Goal: Book appointment/travel/reservation

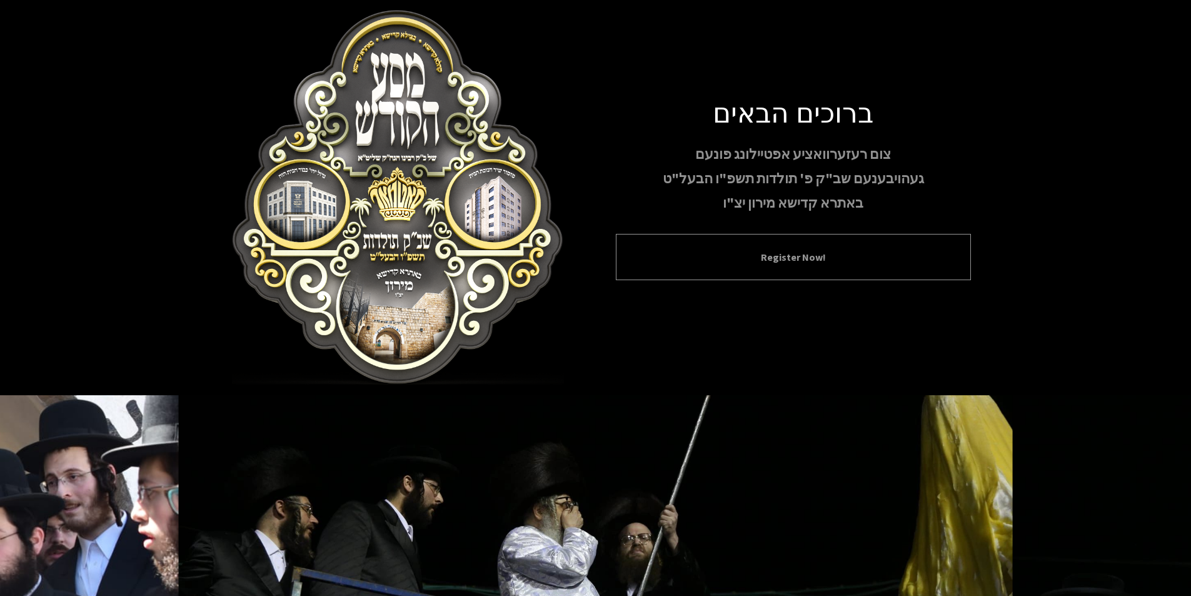
click at [805, 254] on button "Register Now!" at bounding box center [794, 256] width 324 height 15
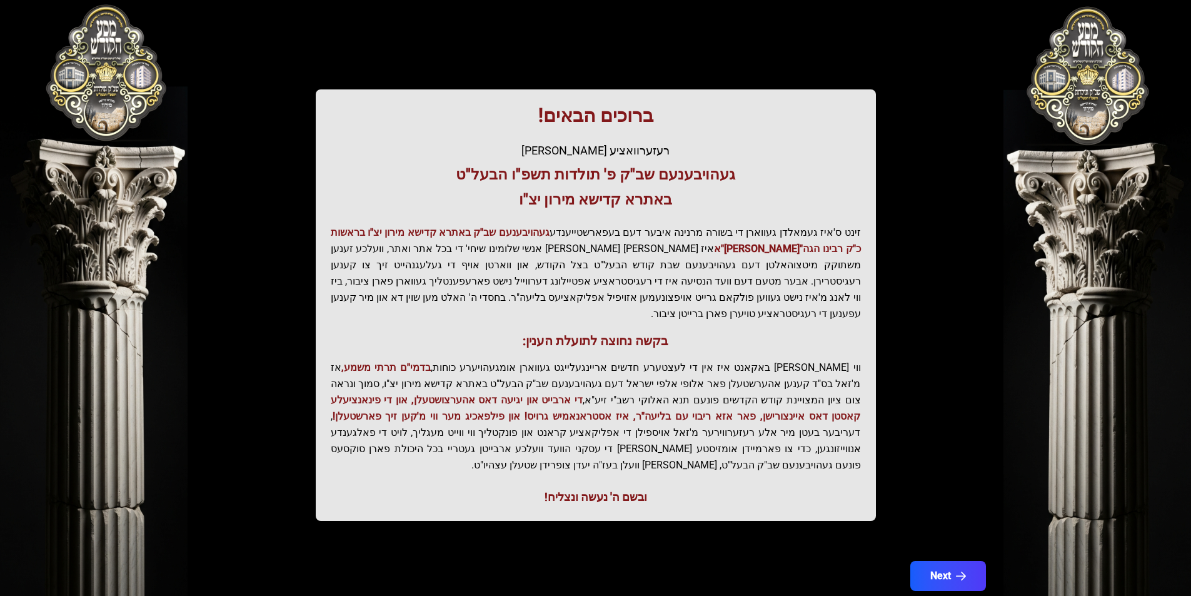
scroll to position [128, 0]
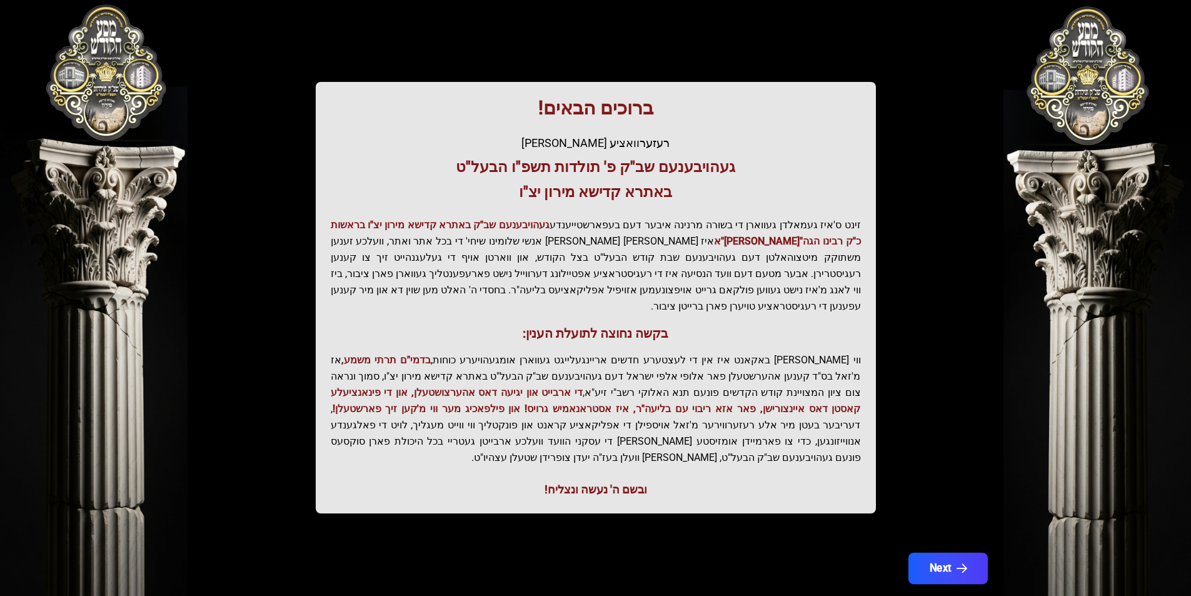
click at [947, 553] on button "Next" at bounding box center [947, 568] width 79 height 31
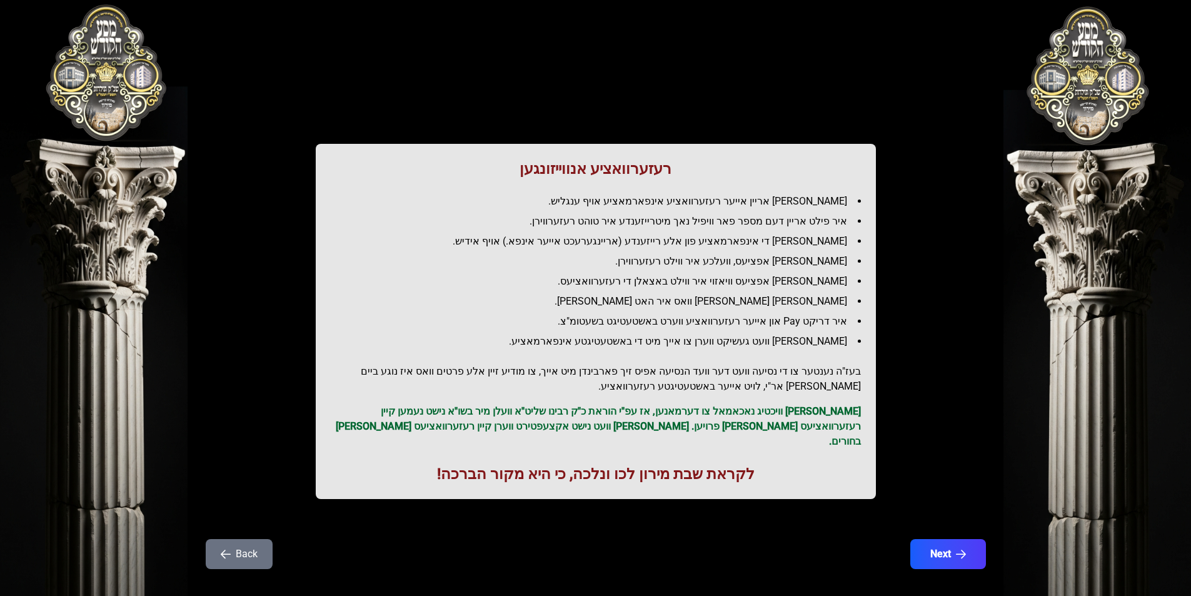
scroll to position [9, 0]
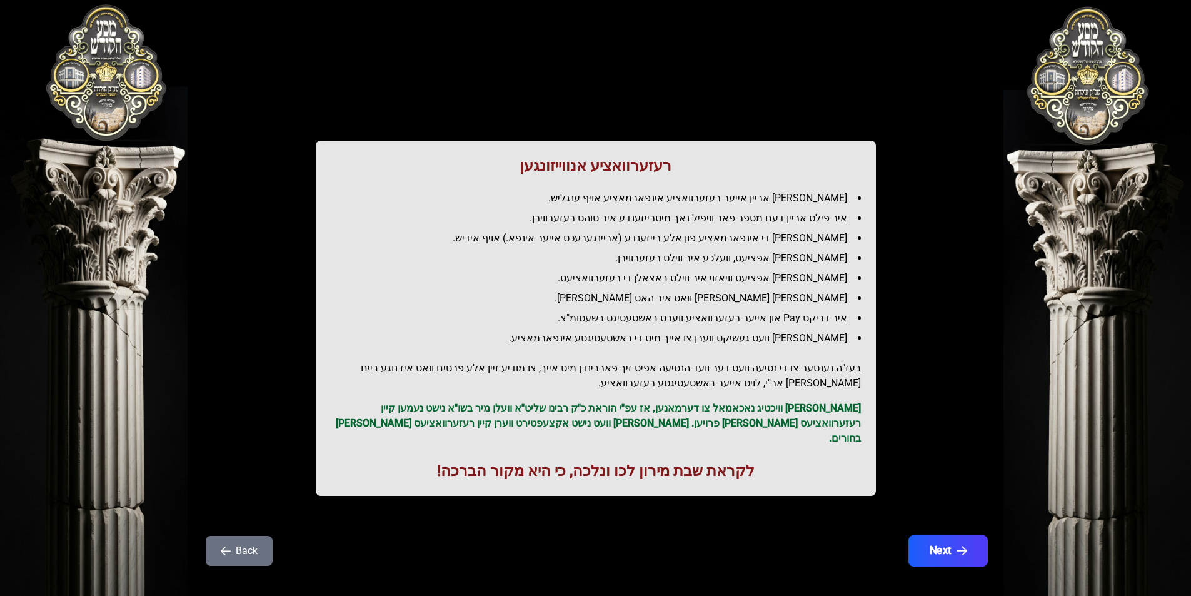
click at [946, 535] on button "Next" at bounding box center [947, 550] width 79 height 31
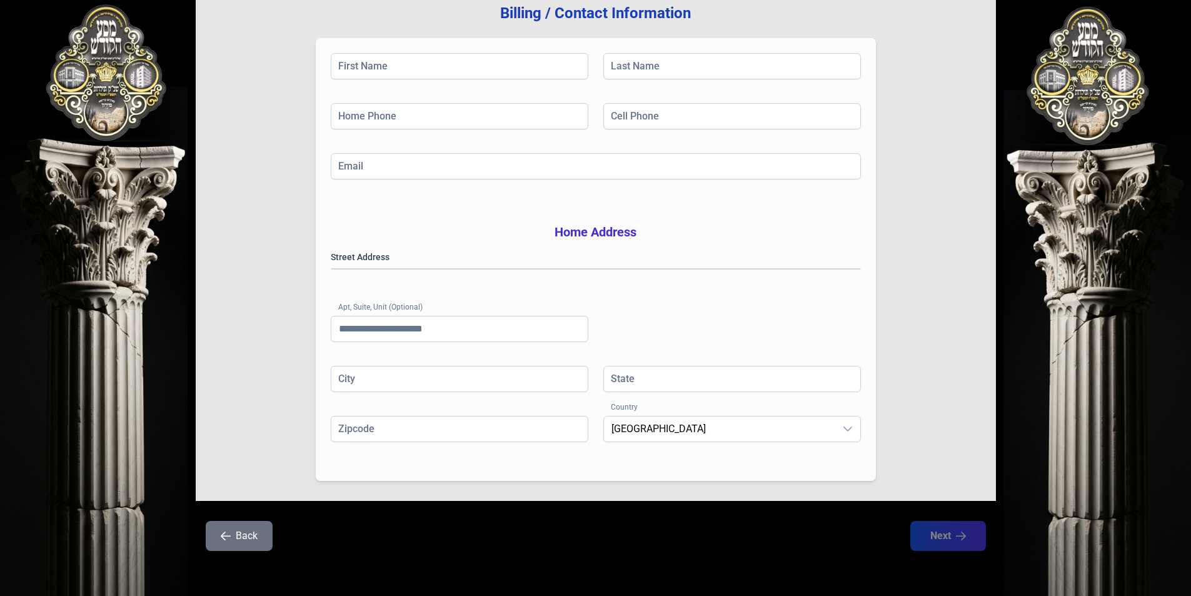
scroll to position [178, 0]
click at [228, 535] on icon "button" at bounding box center [226, 536] width 10 height 10
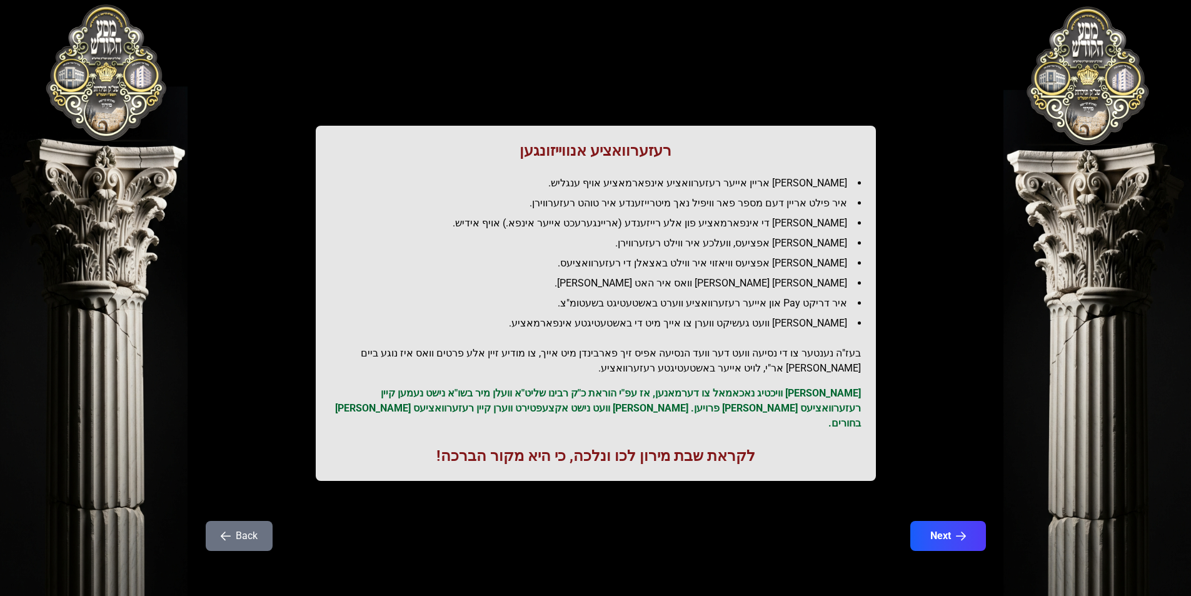
scroll to position [0, 0]
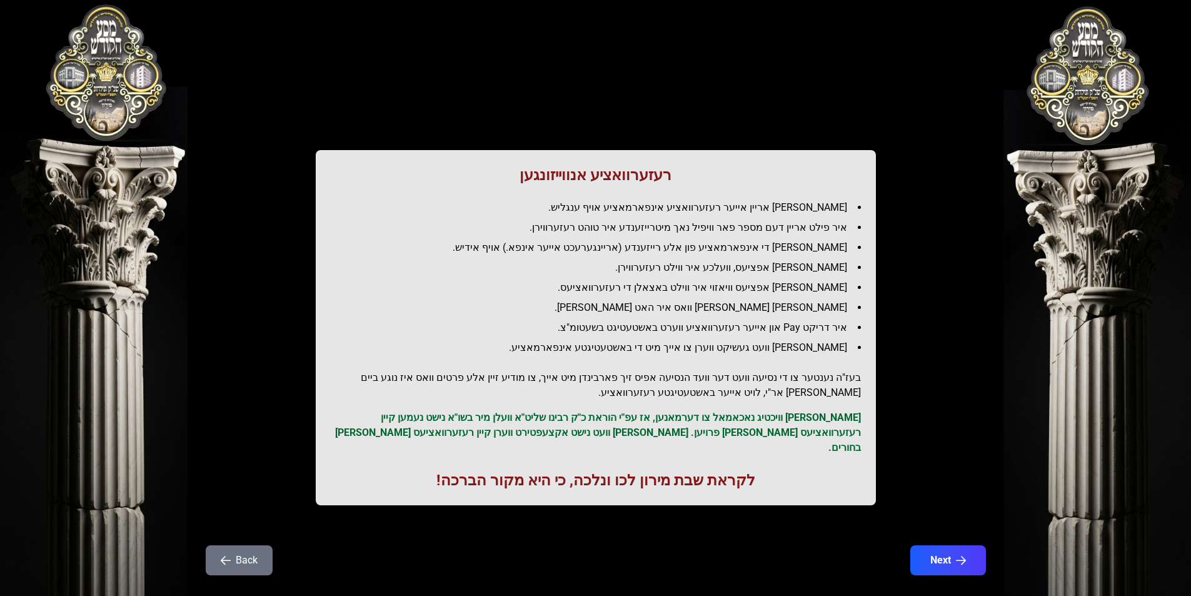
drag, startPoint x: 533, startPoint y: 313, endPoint x: 603, endPoint y: 316, distance: 70.1
click at [603, 316] on ul "[PERSON_NAME] אריין אייער רעזערוואציע אינפארמאציע אויף ענגליש. איר פילט אריין ד…" at bounding box center [596, 277] width 530 height 155
click at [603, 311] on li "[PERSON_NAME] [PERSON_NAME] וואס איר האט [PERSON_NAME]." at bounding box center [601, 307] width 520 height 15
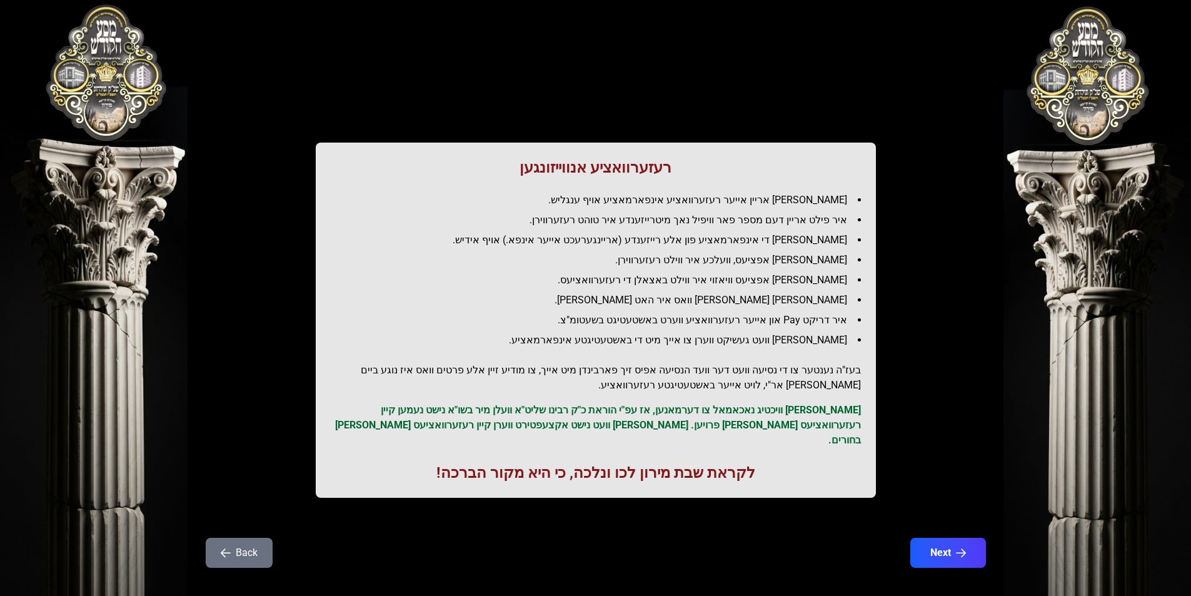
scroll to position [9, 0]
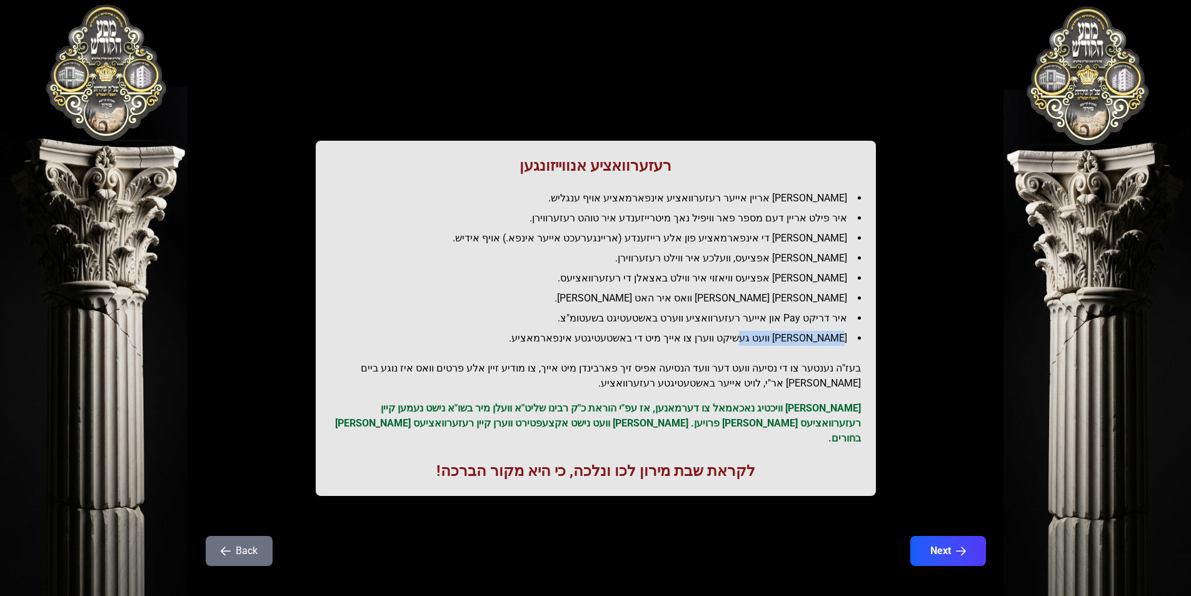
drag, startPoint x: 762, startPoint y: 336, endPoint x: 842, endPoint y: 340, distance: 80.1
click at [842, 340] on li "[PERSON_NAME] וועט געשיקט ווערן צו אייך מיט די באשטעטיגטע אינפארמאציע." at bounding box center [601, 338] width 520 height 15
click at [849, 340] on li "[PERSON_NAME] וועט געשיקט ווערן צו אייך מיט די באשטעטיגטע אינפארמאציע." at bounding box center [601, 338] width 520 height 15
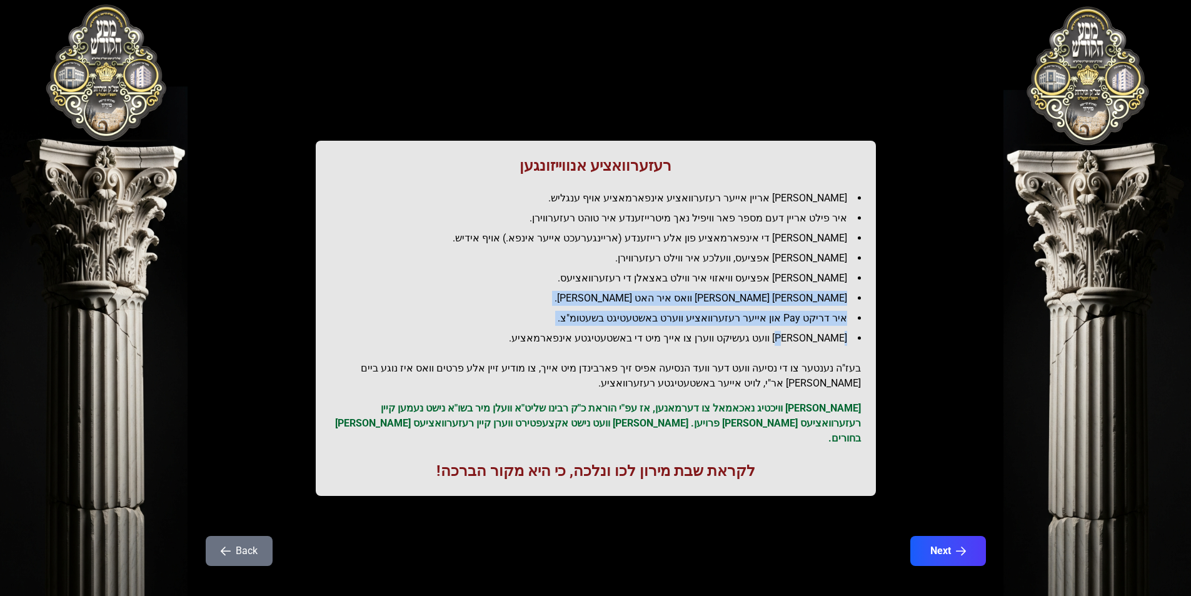
drag, startPoint x: 847, startPoint y: 338, endPoint x: 582, endPoint y: 271, distance: 273.0
click at [582, 271] on ul "[PERSON_NAME] אריין אייער רעזערוואציע אינפארמאציע אויף ענגליש. איר פילט אריין ד…" at bounding box center [596, 268] width 530 height 155
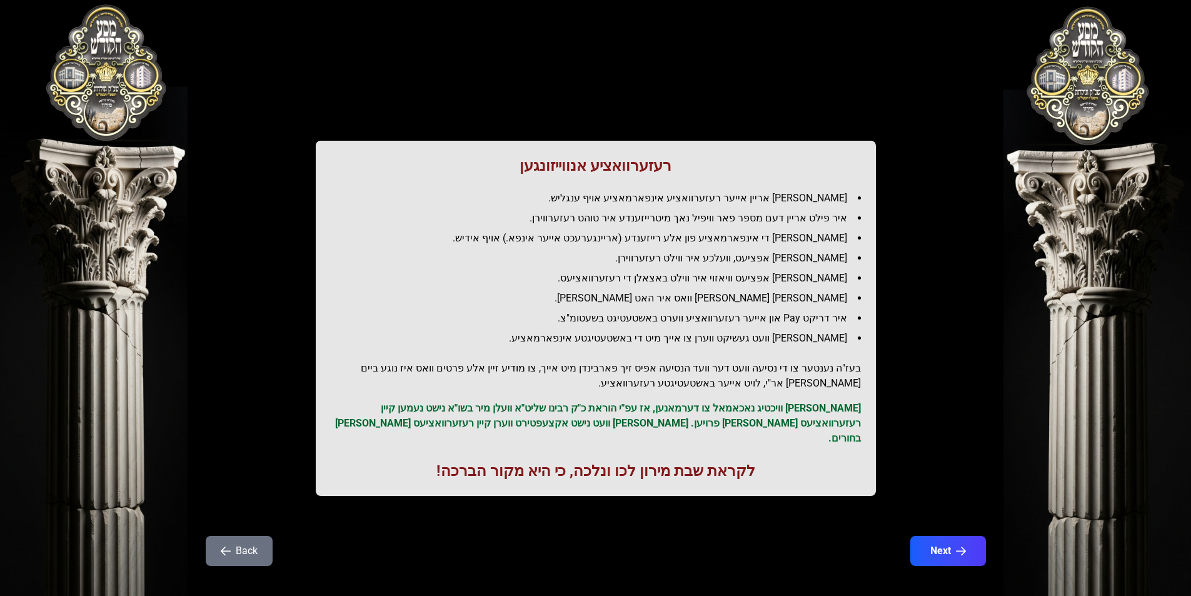
click at [659, 276] on li "[PERSON_NAME] אפציעס וויאזוי איר ווילט באצאלן די רעזערוואציעס." at bounding box center [601, 278] width 520 height 15
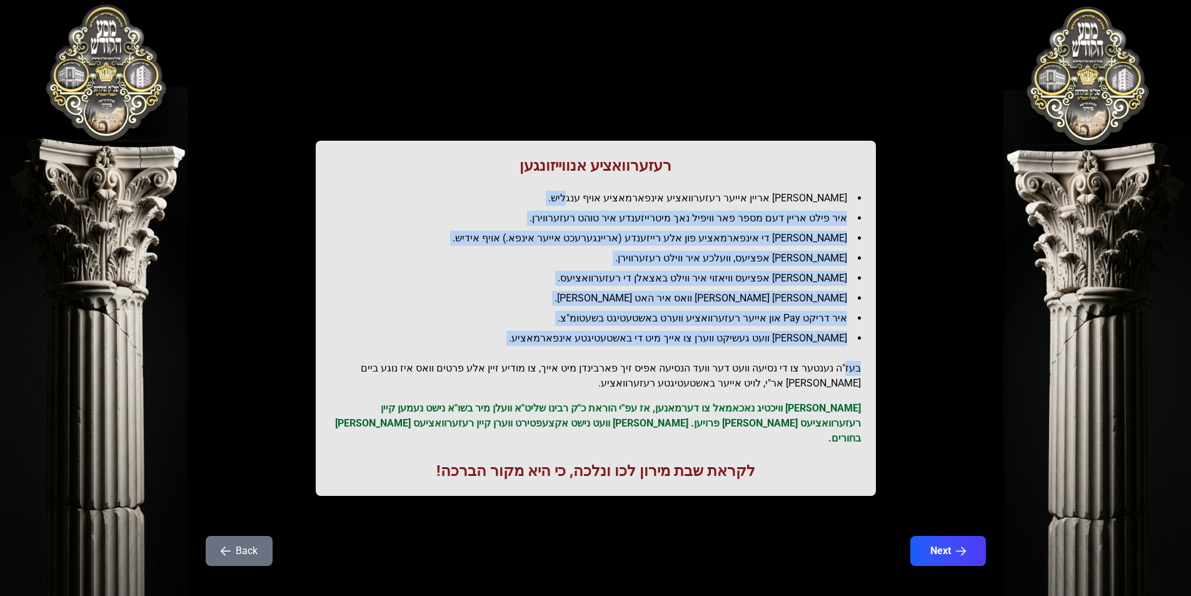
drag, startPoint x: 612, startPoint y: 198, endPoint x: 848, endPoint y: 348, distance: 279.4
click at [848, 348] on div "רעזערוואציע אנווייזונגען איר לייגט אריין אייער רעזערוואציע אינפארמאציע אויף ענג…" at bounding box center [596, 318] width 560 height 355
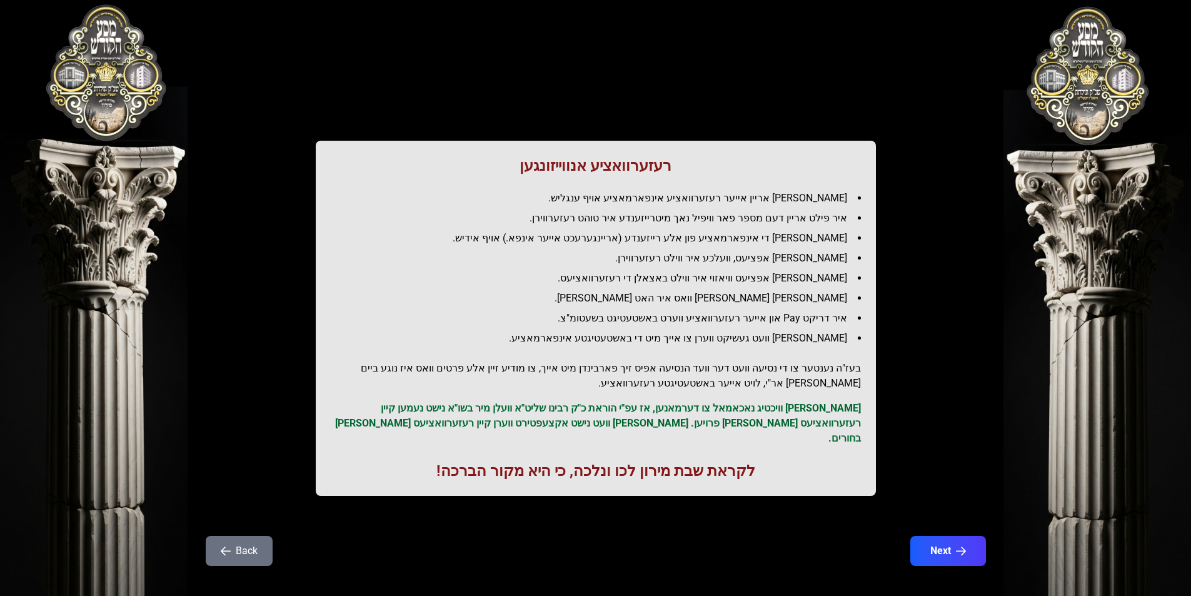
click at [825, 348] on div "רעזערוואציע אנווייזונגען איר לייגט אריין אייער רעזערוואציע אינפארמאציע אויף ענג…" at bounding box center [596, 318] width 560 height 355
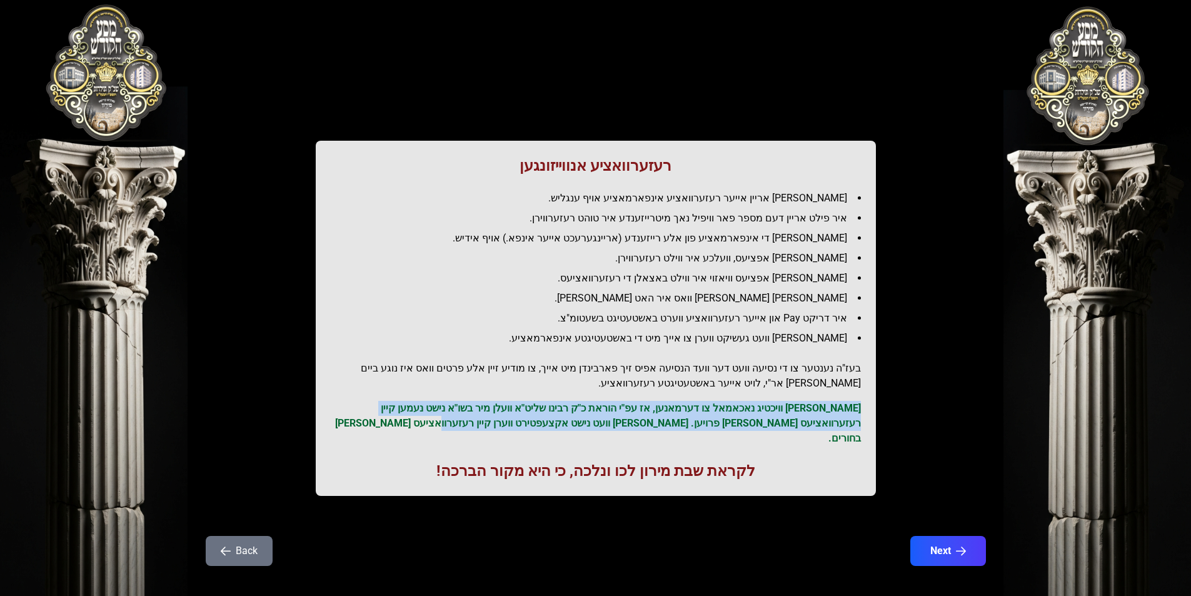
drag, startPoint x: 553, startPoint y: 423, endPoint x: 869, endPoint y: 405, distance: 316.9
click at [869, 405] on div "רעזערוואציע אנווייזונגען איר לייגט אריין אייער רעזערוואציע אינפארמאציע אויף ענג…" at bounding box center [596, 318] width 560 height 355
drag, startPoint x: 833, startPoint y: 391, endPoint x: 822, endPoint y: 391, distance: 11.3
click at [831, 391] on div "רעזערוואציע אנווייזונגען איר לייגט אריין אייער רעזערוואציע אינפארמאציע אויף ענג…" at bounding box center [596, 318] width 560 height 355
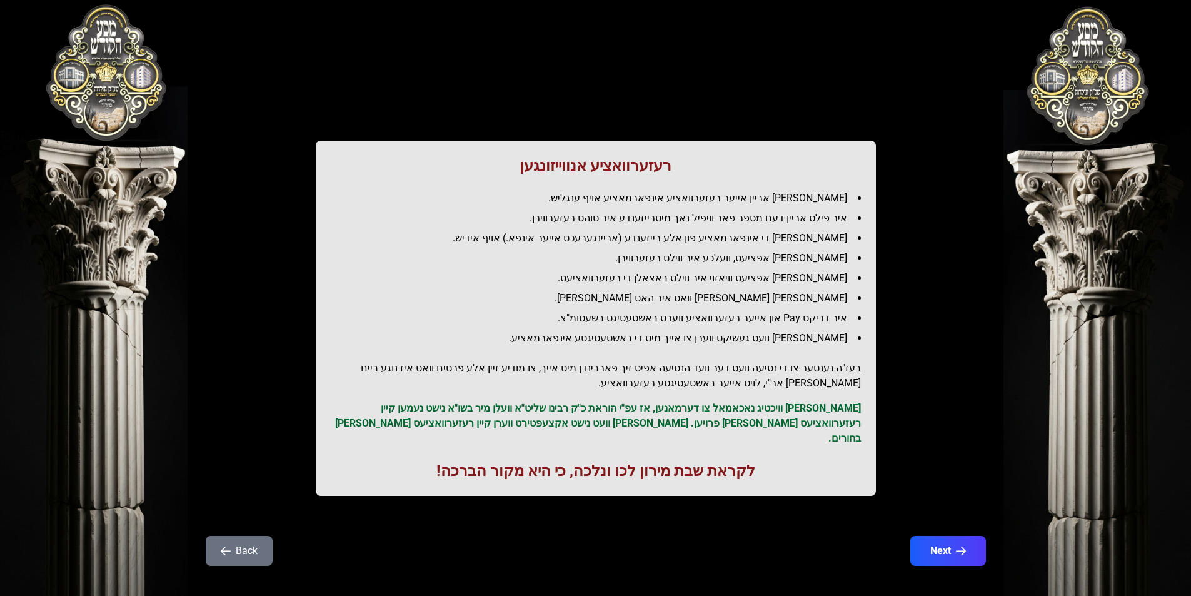
click at [716, 384] on h2 "בעז"ה נענטער צו די נסיעה וועט דער וועד הנסיעה אפיס זיך פארבינדן מיט אייך, צו מו…" at bounding box center [596, 376] width 530 height 30
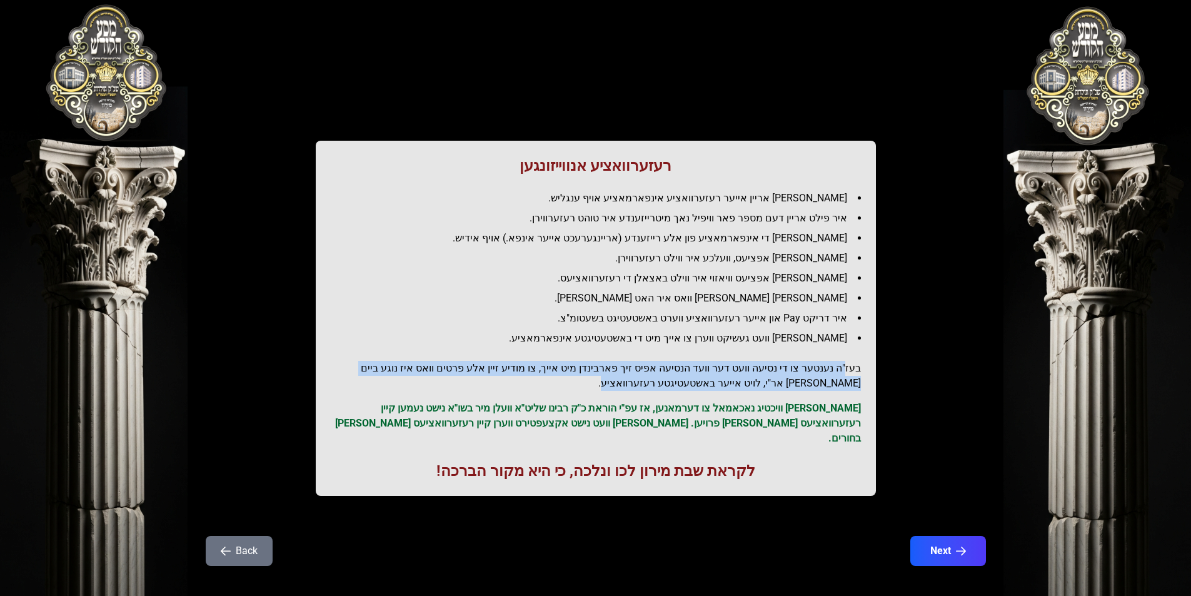
drag, startPoint x: 711, startPoint y: 385, endPoint x: 847, endPoint y: 355, distance: 139.4
click at [847, 355] on div "רעזערוואציע אנווייזונגען איר לייגט אריין אייער רעזערוואציע אינפארמאציע אויף ענג…" at bounding box center [596, 318] width 560 height 355
click at [839, 349] on div "רעזערוואציע אנווייזונגען איר לייגט אריין אייער רעזערוואציע אינפארמאציע אויף ענג…" at bounding box center [596, 318] width 560 height 355
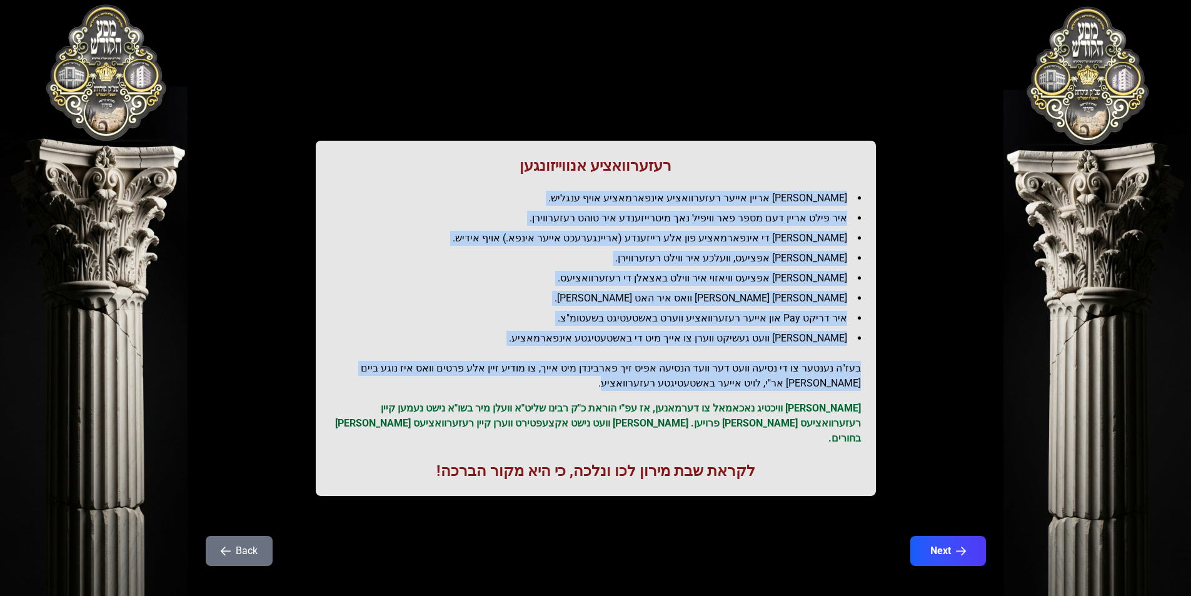
drag, startPoint x: 713, startPoint y: 385, endPoint x: 850, endPoint y: 193, distance: 235.8
click at [850, 193] on div "רעזערוואציע אנווייזונגען איר לייגט אריין אייער רעזערוואציע אינפארמאציע אויף ענג…" at bounding box center [596, 318] width 560 height 355
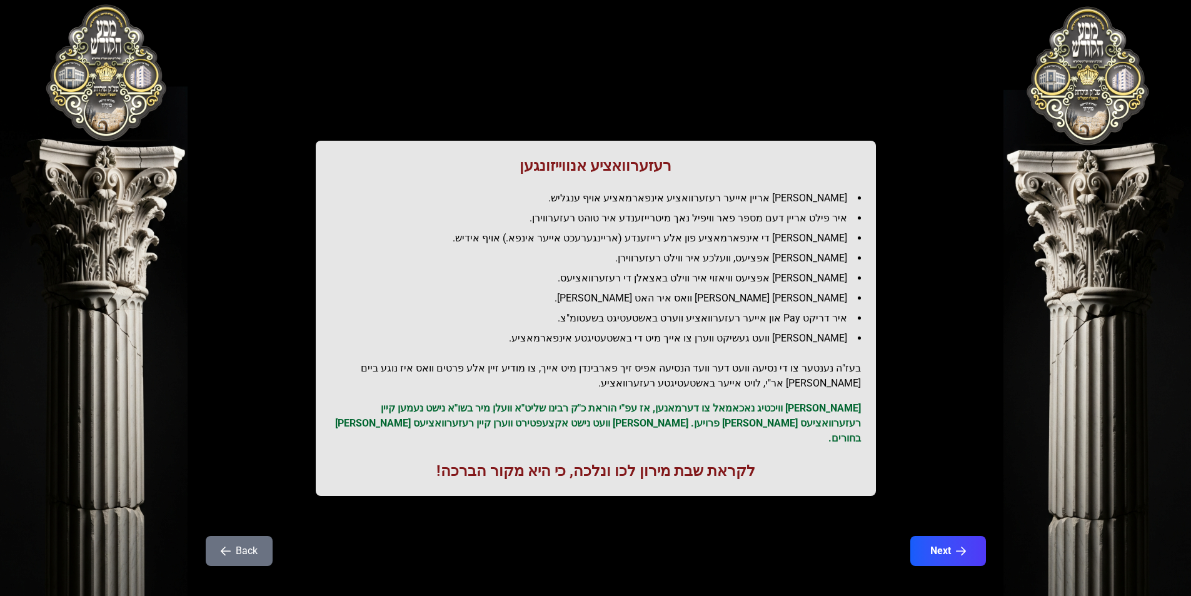
click at [520, 404] on p "[PERSON_NAME] וויכטיג נאכאמאל צו דערמאנען, אז עפ"י הוראת כ"ק רבינו שליט"א וועלן…" at bounding box center [596, 423] width 530 height 45
click at [545, 425] on p "[PERSON_NAME] וויכטיג נאכאמאל צו דערמאנען, אז עפ"י הוראת כ"ק רבינו שליט"א וועלן…" at bounding box center [596, 423] width 530 height 45
click at [942, 535] on button "Next" at bounding box center [947, 550] width 79 height 31
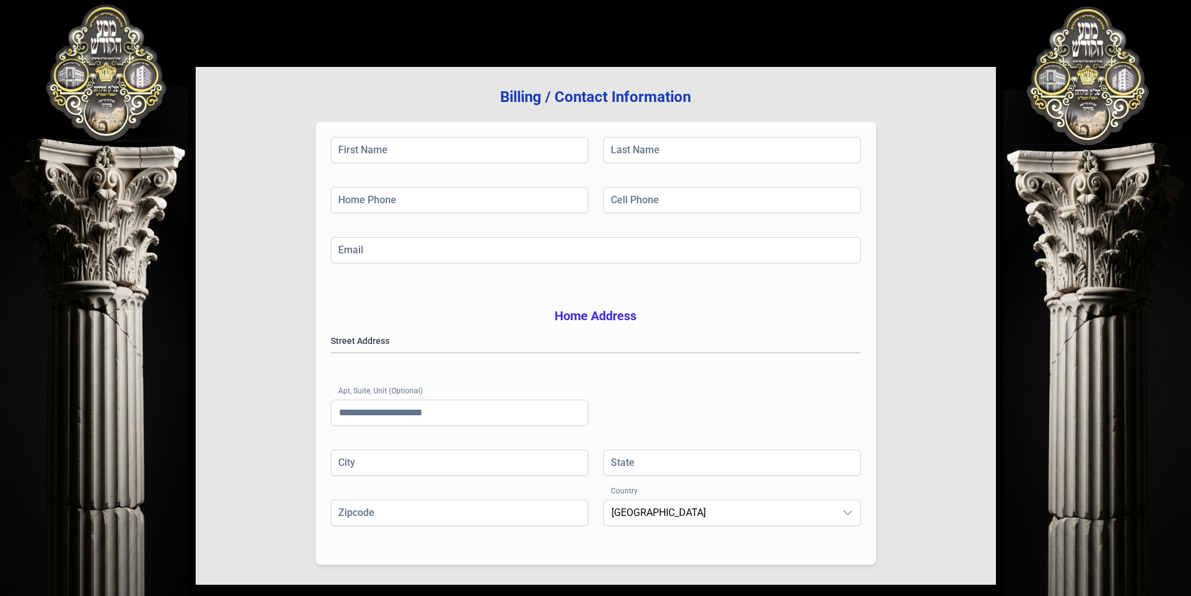
scroll to position [178, 0]
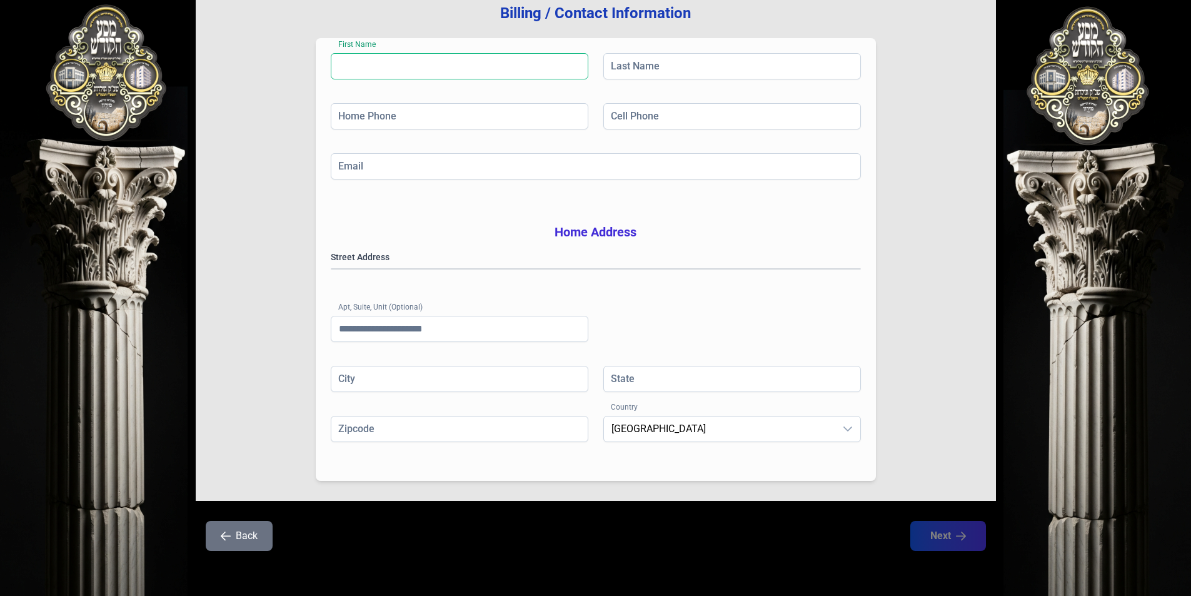
click at [387, 53] on input "First Name" at bounding box center [460, 66] width 258 height 26
type input "*****"
type input "******"
type input "**"
type input "**********"
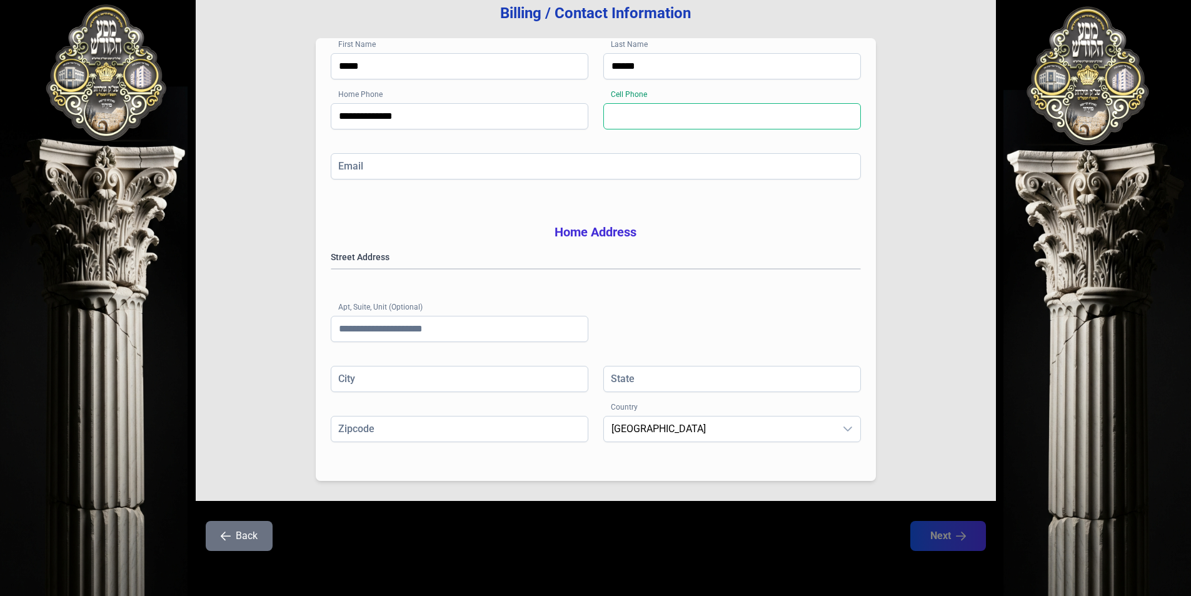
click at [654, 103] on input "Cell Phone" at bounding box center [732, 116] width 258 height 26
type input "**********"
click at [663, 53] on input "******" at bounding box center [732, 66] width 258 height 26
click at [689, 103] on input "**********" at bounding box center [732, 116] width 258 height 26
click at [664, 53] on input "******" at bounding box center [732, 66] width 258 height 26
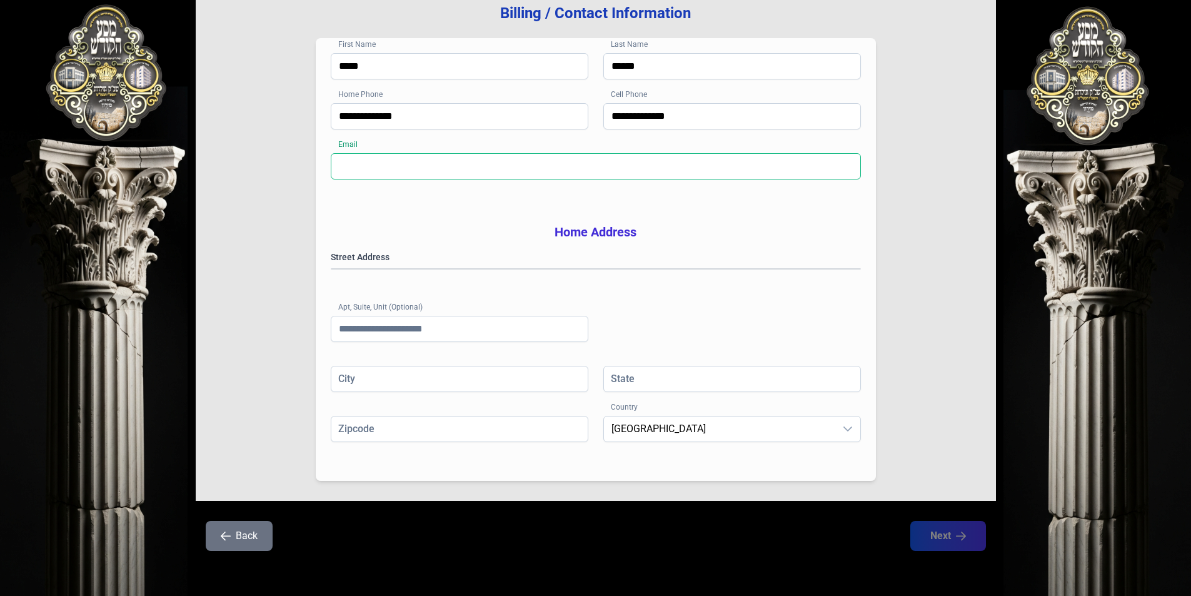
click at [444, 153] on input "Email" at bounding box center [596, 166] width 530 height 26
click at [478, 153] on input "**********" at bounding box center [596, 166] width 530 height 26
type input "**********"
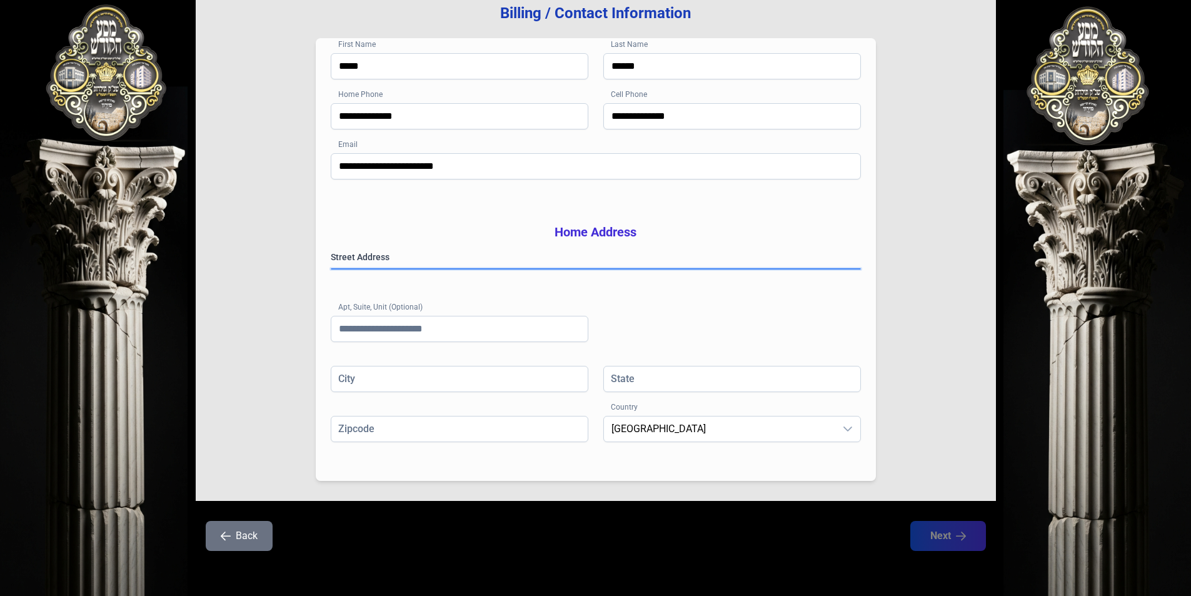
click at [331, 269] on gmp-place-autocomplete at bounding box center [331, 269] width 0 height 0
type input "********"
type input "**"
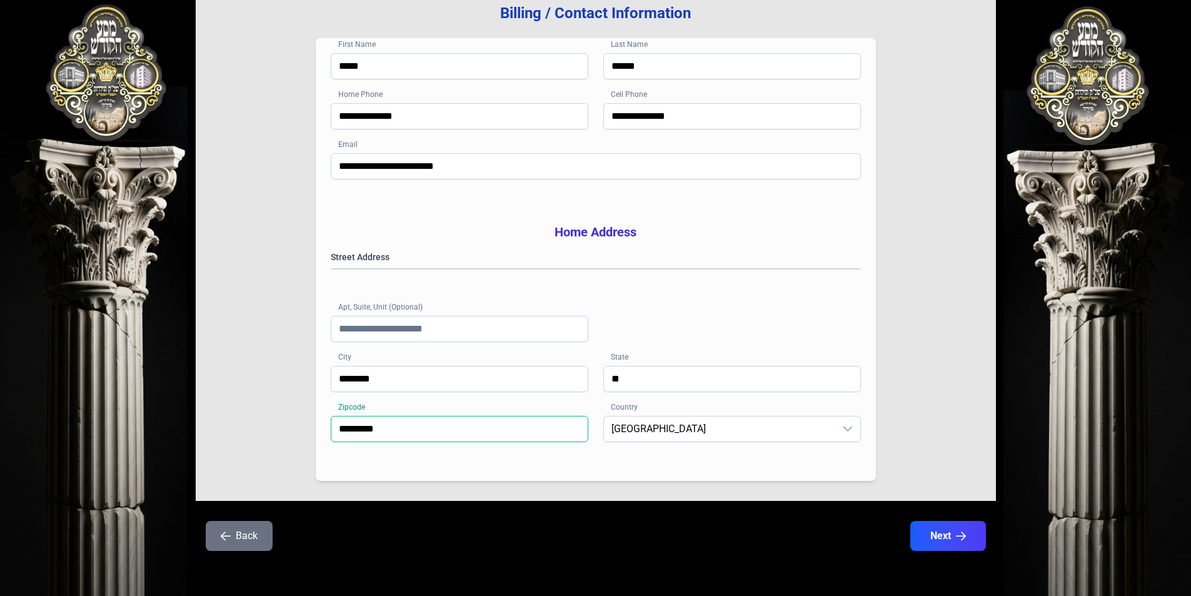
click at [367, 428] on input "*********" at bounding box center [460, 429] width 258 height 26
type input "**********"
click at [929, 531] on button "Next" at bounding box center [947, 535] width 79 height 31
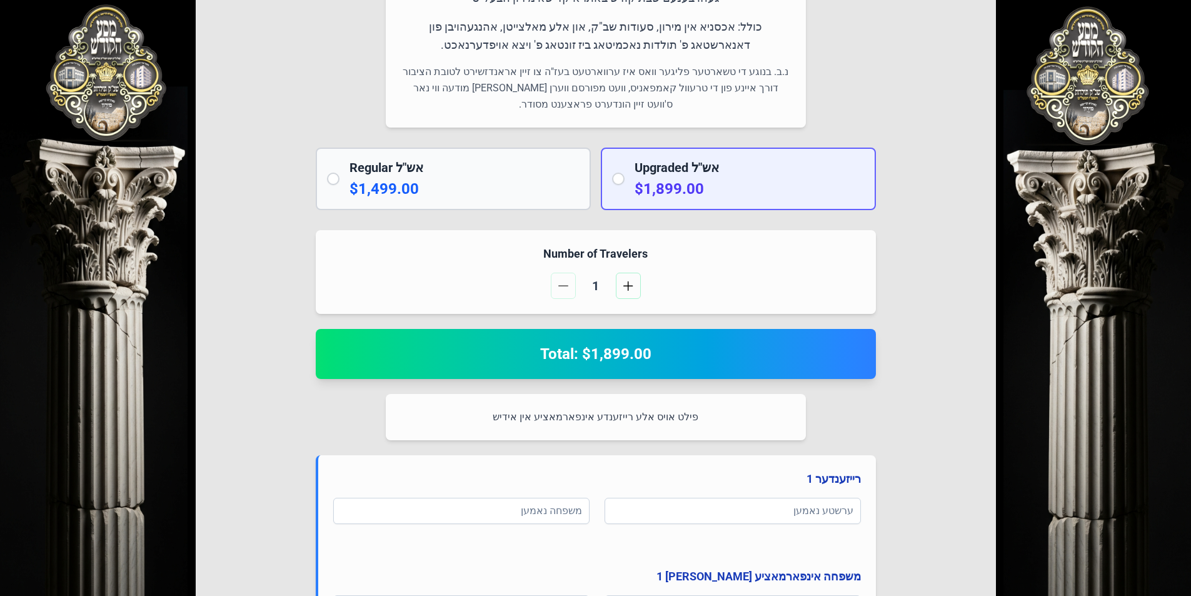
scroll to position [188, 0]
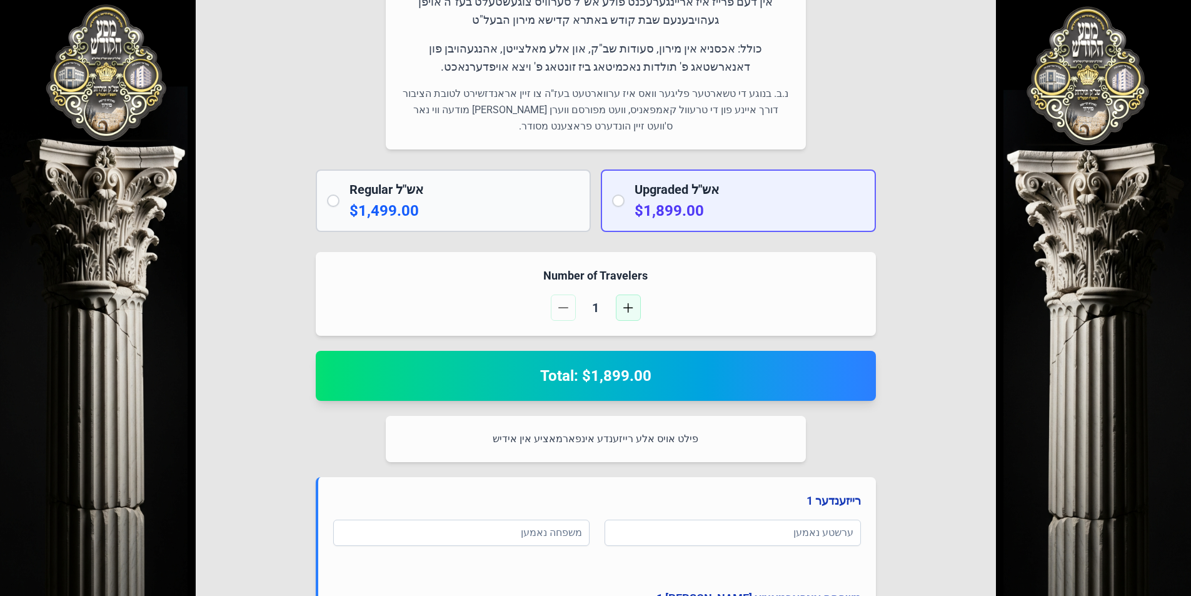
click at [625, 313] on button "button" at bounding box center [628, 308] width 25 height 26
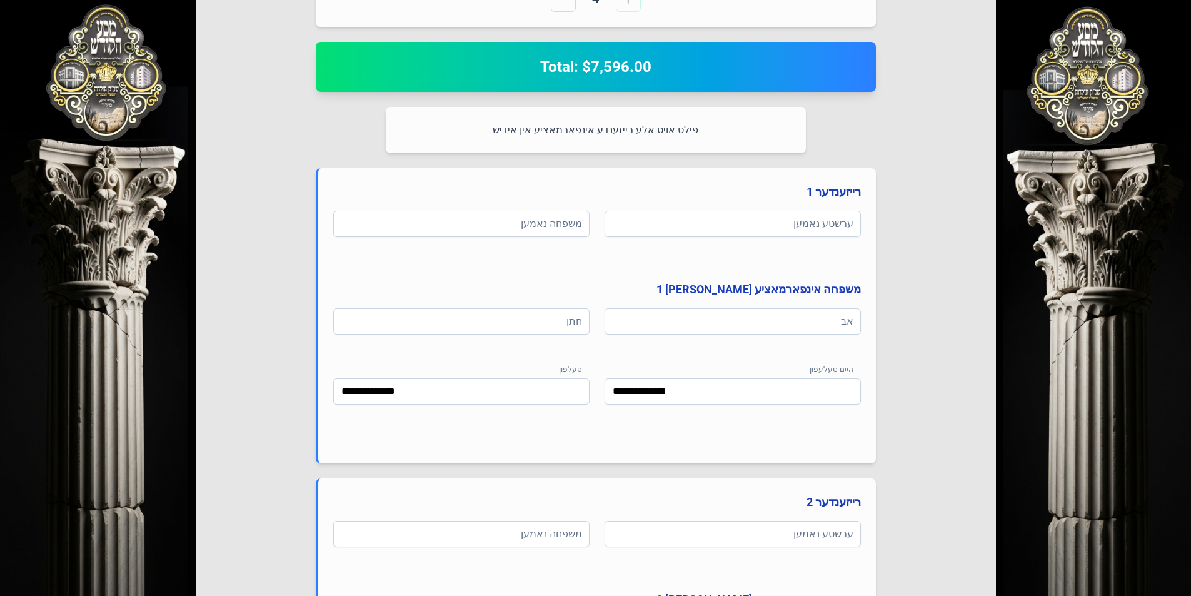
scroll to position [500, 0]
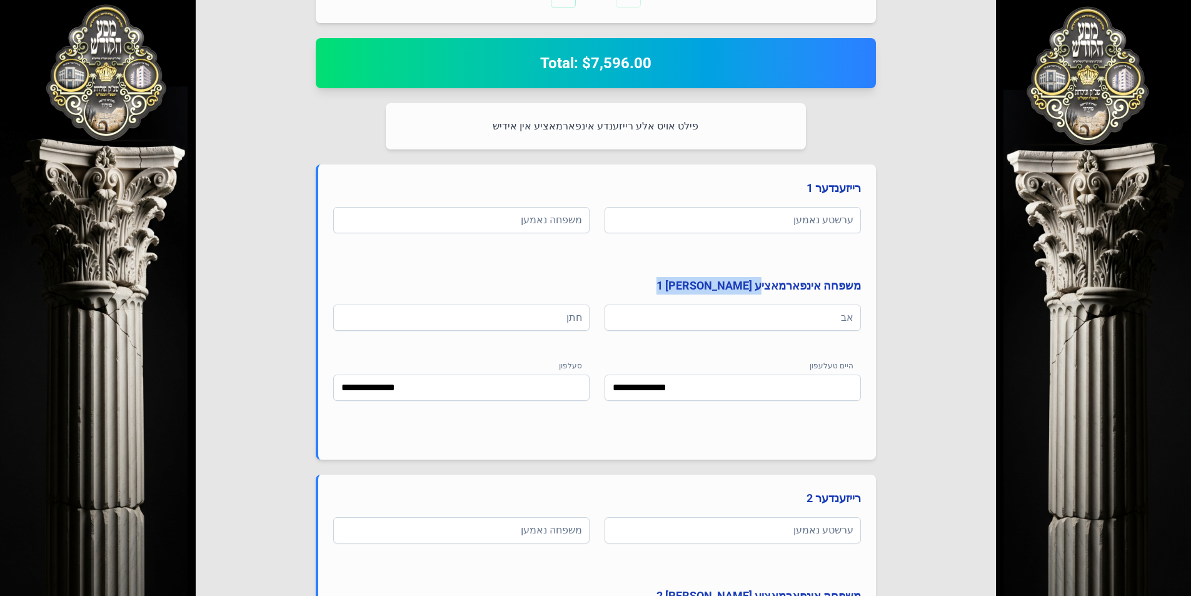
drag, startPoint x: 688, startPoint y: 287, endPoint x: 765, endPoint y: 286, distance: 76.3
click at [765, 286] on h4 "משפחה אינפארמאציע [PERSON_NAME] 1" at bounding box center [597, 286] width 528 height 18
click at [653, 285] on h4 "משפחה אינפארמאציע [PERSON_NAME] 1" at bounding box center [597, 286] width 528 height 18
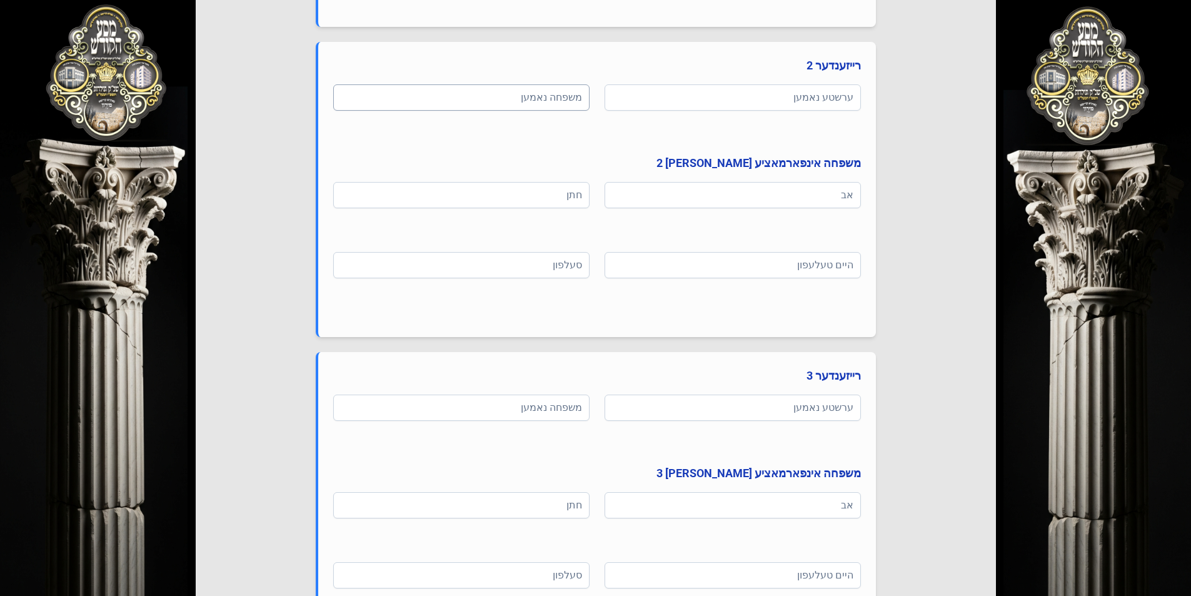
scroll to position [938, 0]
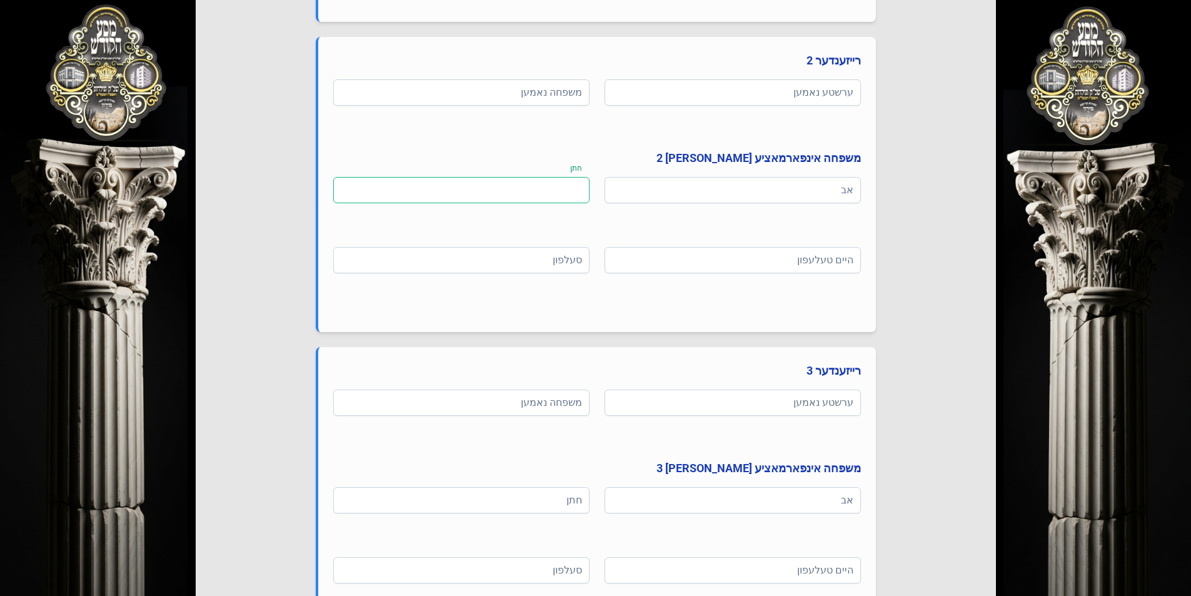
drag, startPoint x: 554, startPoint y: 196, endPoint x: 590, endPoint y: 193, distance: 36.4
click at [590, 193] on div "אב חתן" at bounding box center [597, 207] width 528 height 60
click at [784, 188] on input at bounding box center [733, 190] width 256 height 26
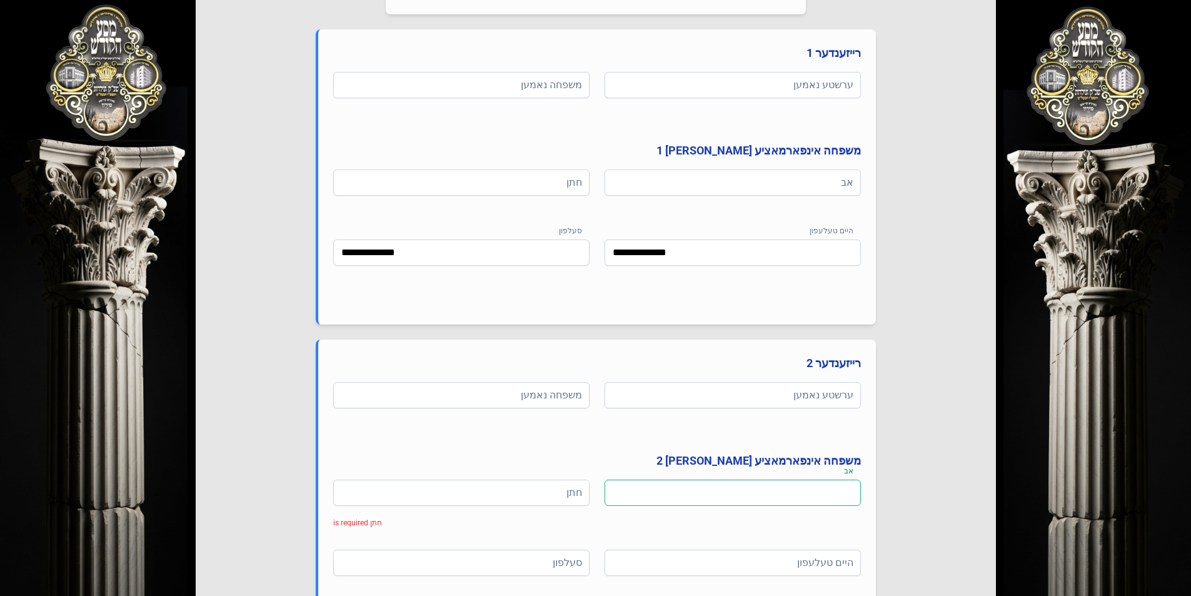
scroll to position [625, 0]
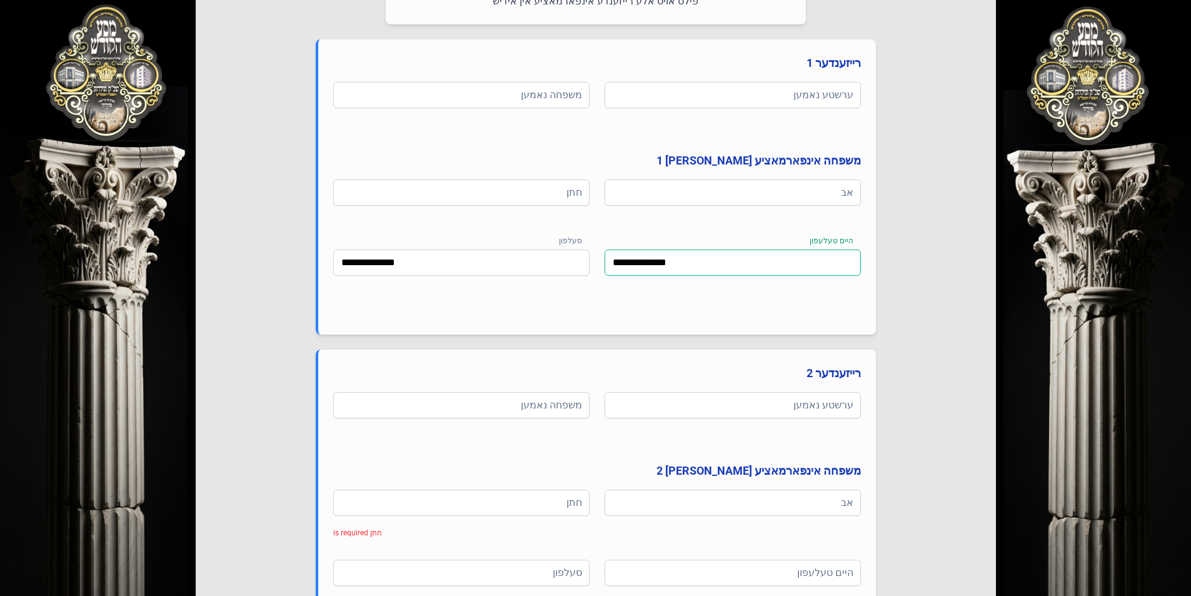
click at [698, 266] on input "**********" at bounding box center [733, 262] width 256 height 26
click at [655, 190] on input at bounding box center [733, 192] width 256 height 26
click at [540, 197] on input at bounding box center [461, 192] width 256 height 26
click at [568, 268] on input "**********" at bounding box center [461, 262] width 256 height 26
click at [690, 264] on input "**********" at bounding box center [733, 262] width 256 height 26
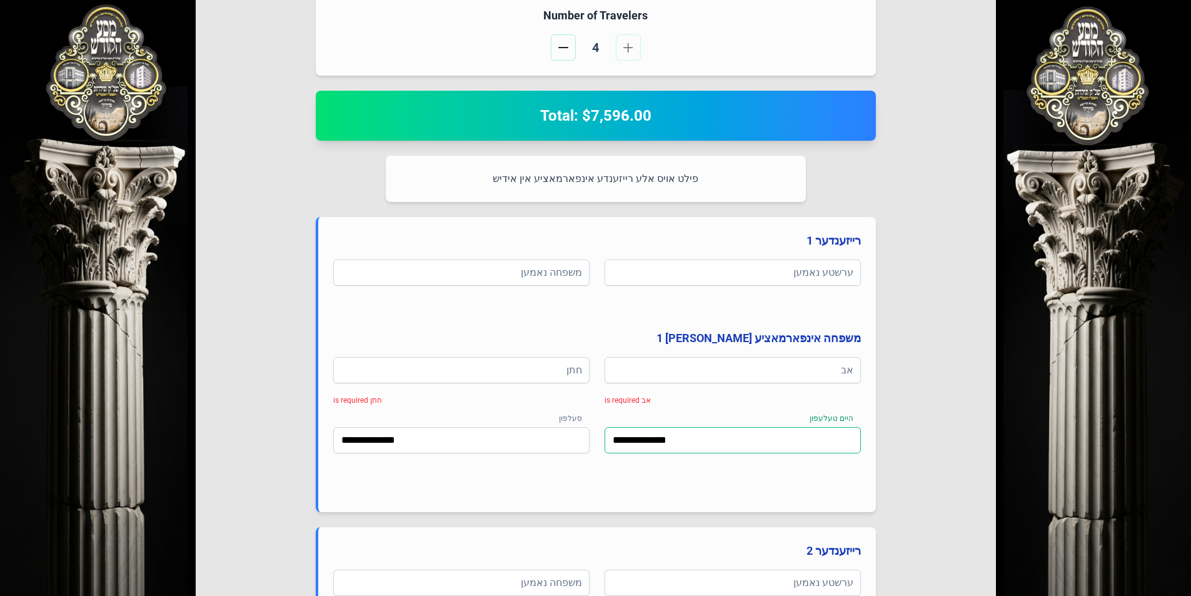
scroll to position [438, 0]
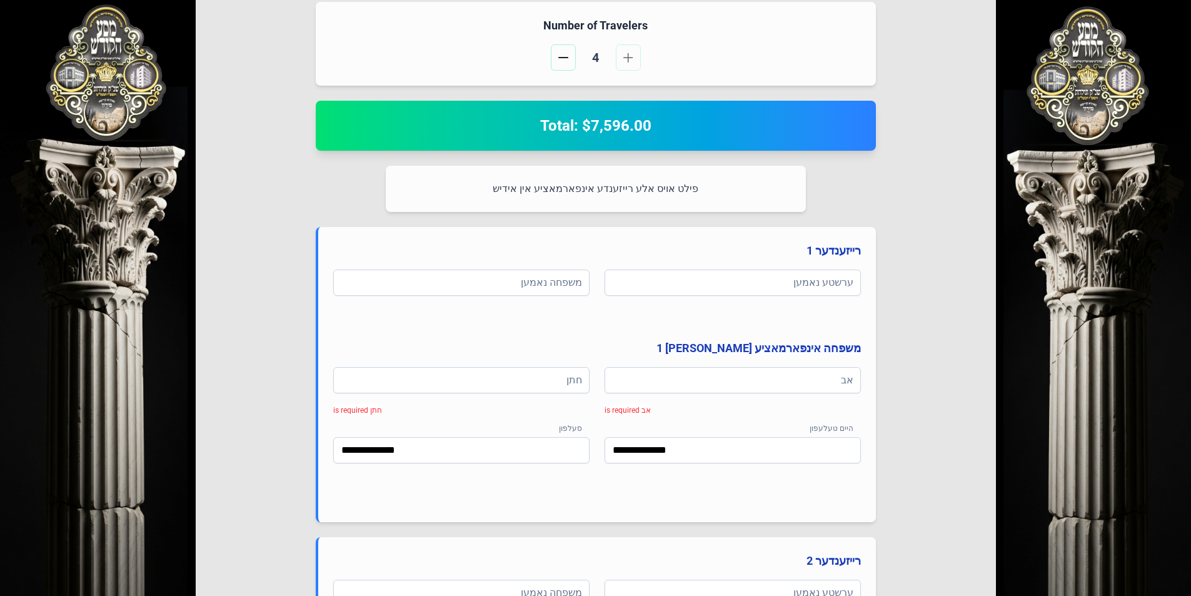
drag, startPoint x: 697, startPoint y: 191, endPoint x: 455, endPoint y: 191, distance: 241.4
click at [455, 191] on p "פילט אויס אלע רייזענדע אינפארמאציע אין אידיש" at bounding box center [596, 189] width 390 height 16
click at [462, 191] on p "פילט אויס אלע רייזענדע אינפארמאציע אין אידיש" at bounding box center [596, 189] width 390 height 16
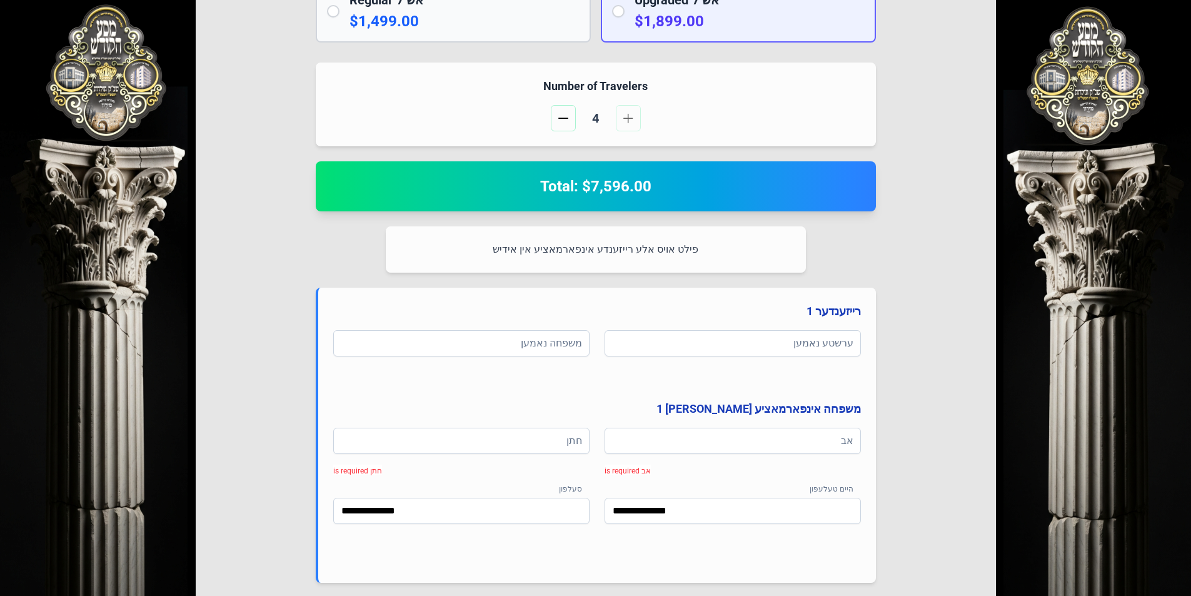
scroll to position [250, 0]
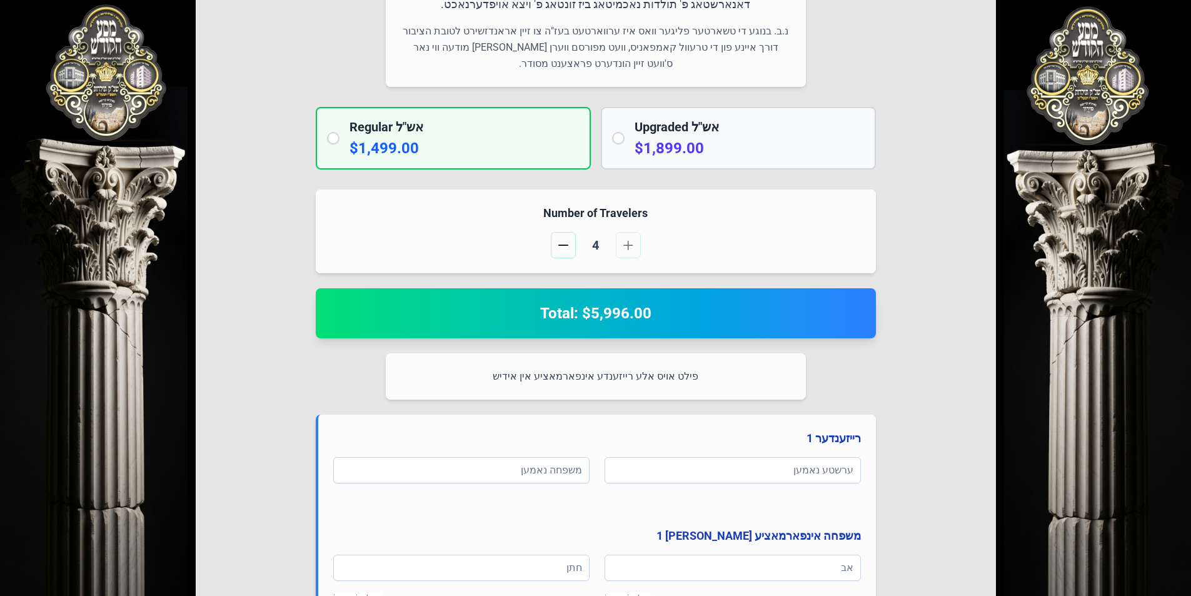
click at [657, 144] on p "$1,899.00" at bounding box center [750, 148] width 230 height 20
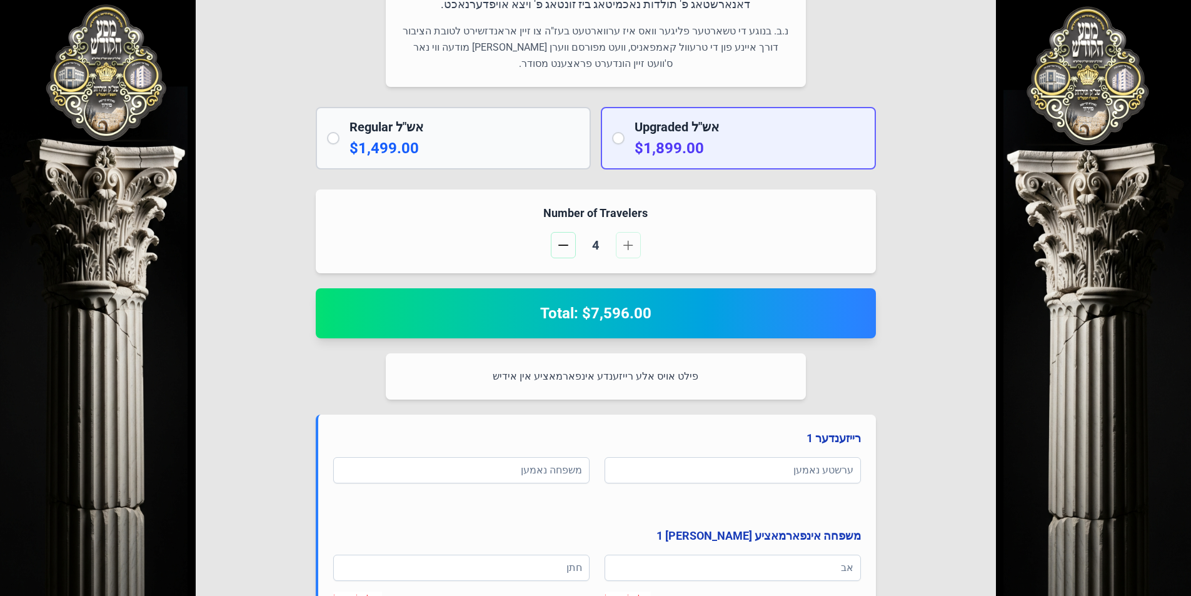
click at [338, 143] on p-radio-button at bounding box center [333, 138] width 13 height 13
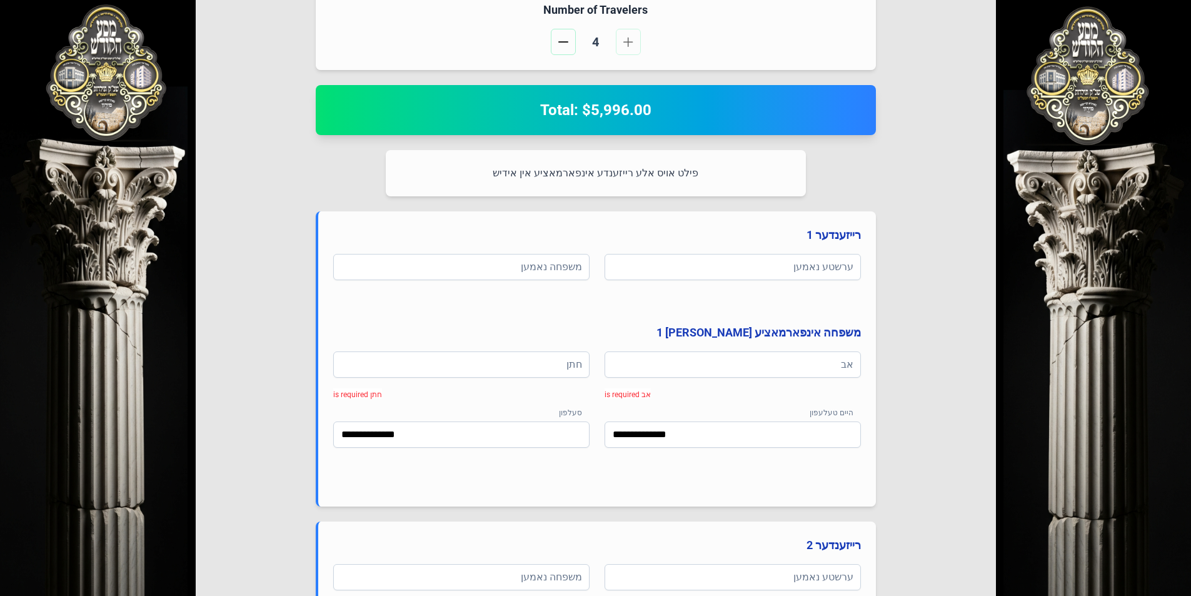
scroll to position [500, 0]
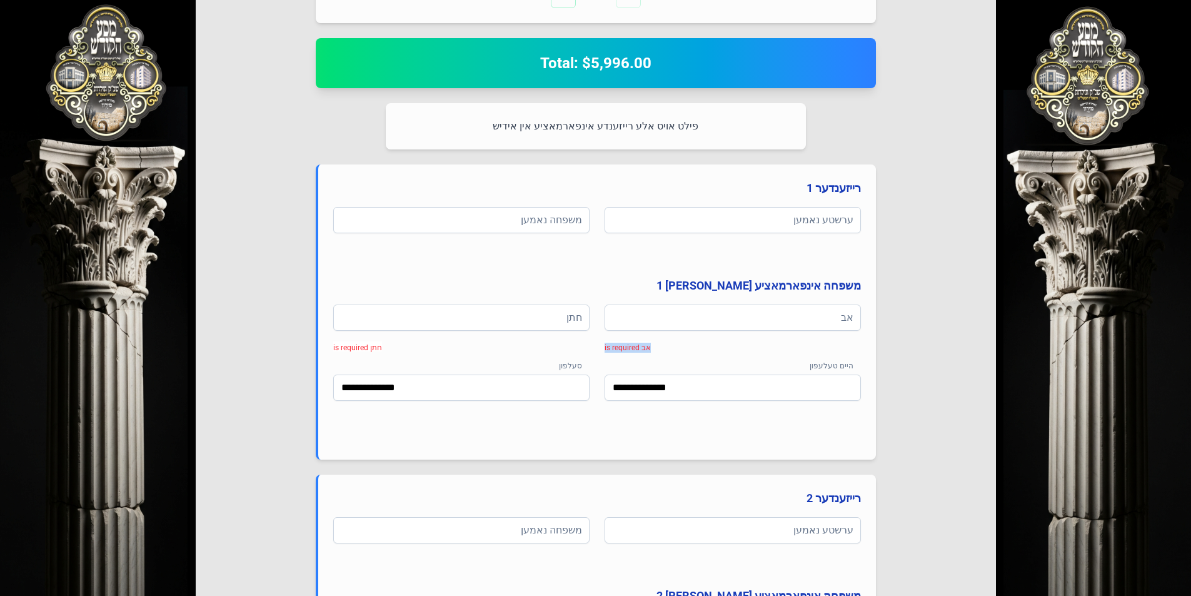
drag, startPoint x: 665, startPoint y: 345, endPoint x: 595, endPoint y: 348, distance: 70.1
click at [595, 348] on div "אב אב is required חתן חתן is required" at bounding box center [597, 335] width 528 height 60
click at [586, 344] on div "חתן חתן is required" at bounding box center [461, 325] width 256 height 40
drag, startPoint x: 565, startPoint y: 318, endPoint x: 590, endPoint y: 318, distance: 25.6
click at [590, 318] on div "אב אב is required חתן חתן is required" at bounding box center [597, 335] width 528 height 60
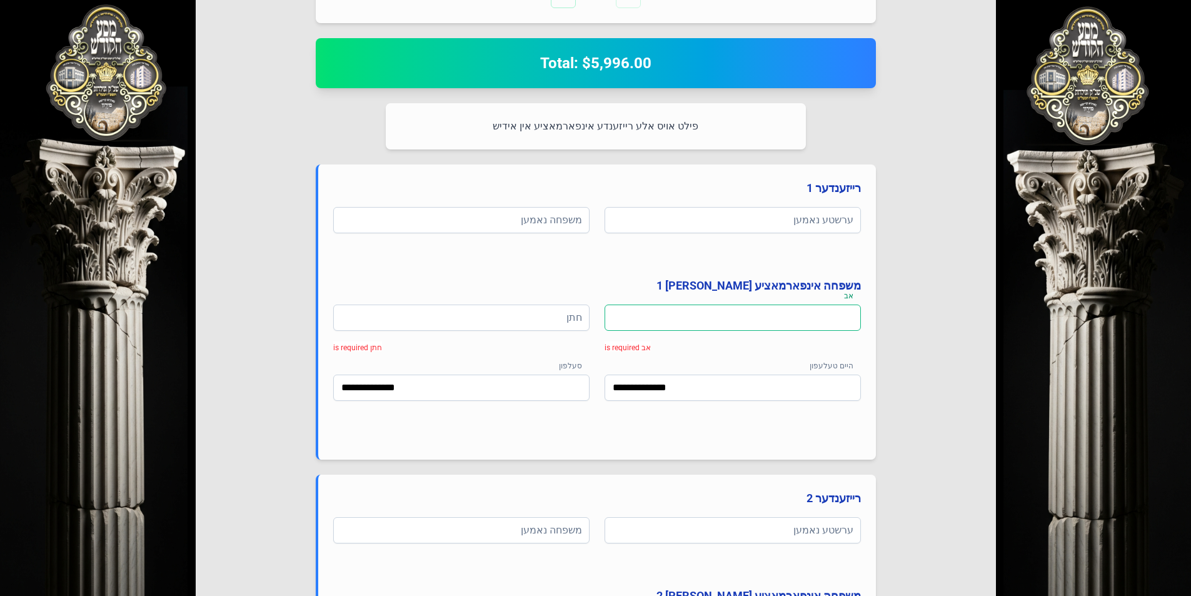
click at [617, 319] on input at bounding box center [733, 318] width 256 height 26
drag, startPoint x: 655, startPoint y: 352, endPoint x: 603, endPoint y: 351, distance: 51.9
click at [603, 351] on div "אב אב is required חתן חתן is required" at bounding box center [597, 335] width 528 height 60
click at [620, 354] on div "אב אב is required חתן חתן is required" at bounding box center [597, 335] width 528 height 60
drag, startPoint x: 657, startPoint y: 348, endPoint x: 596, endPoint y: 349, distance: 60.7
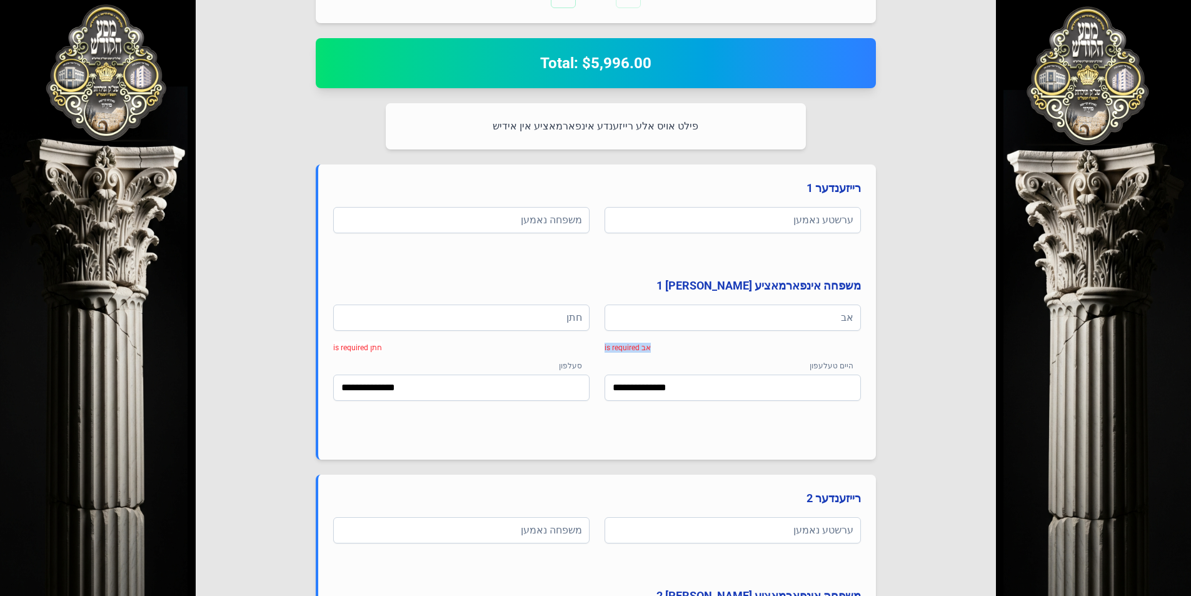
click at [596, 349] on div "אב אב is required חתן חתן is required" at bounding box center [597, 335] width 528 height 60
click at [603, 186] on h4 "רייזענדער 1" at bounding box center [597, 188] width 528 height 18
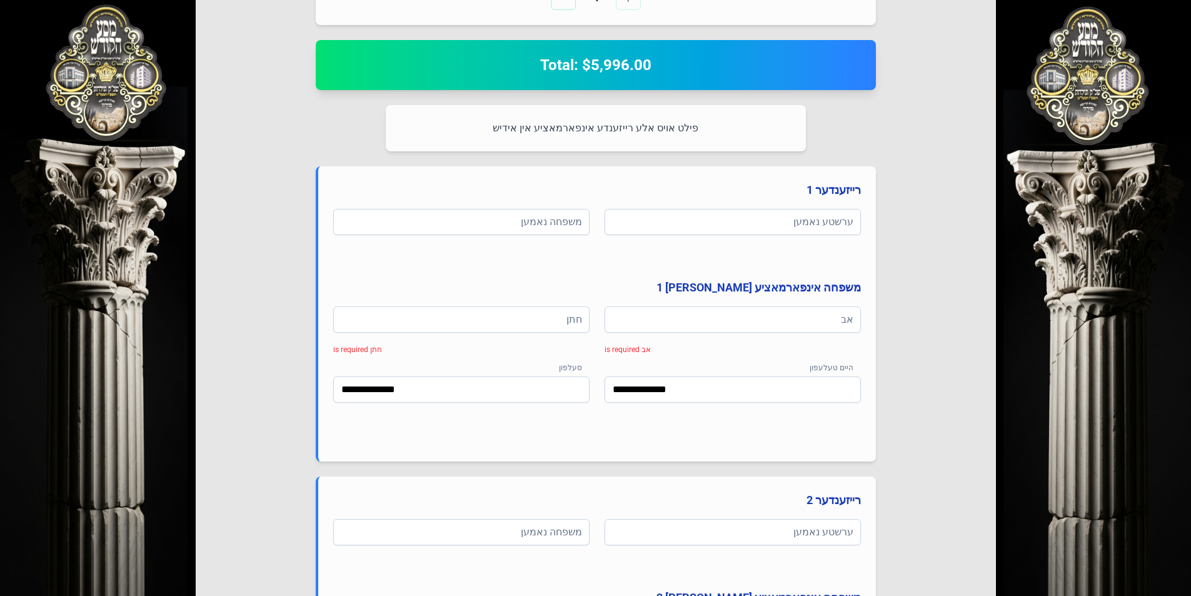
scroll to position [438, 0]
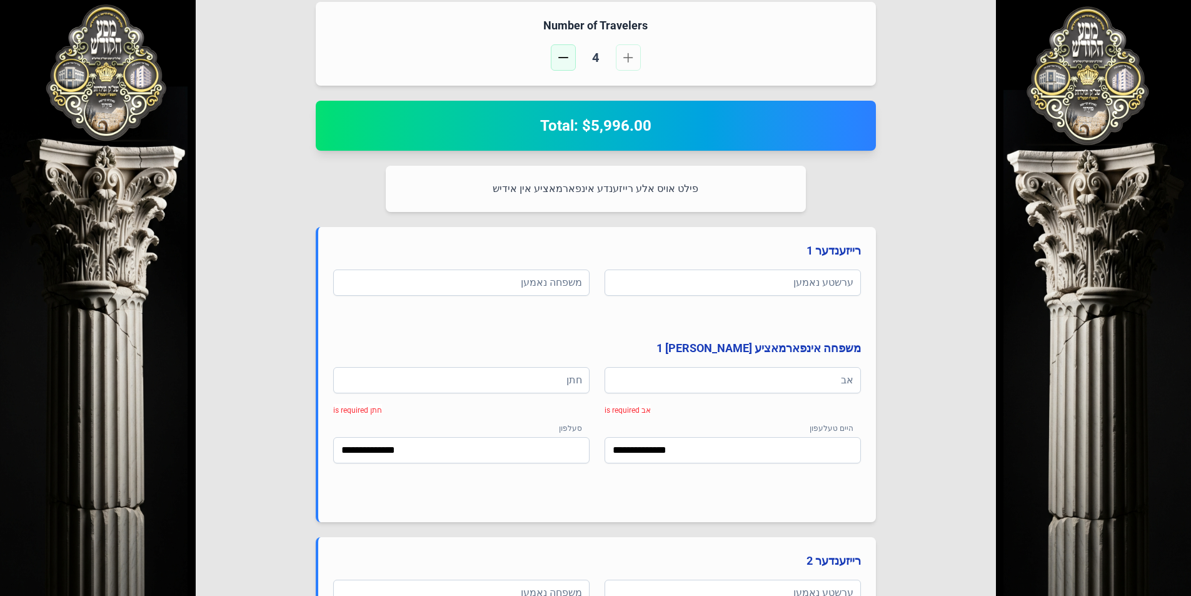
click at [559, 62] on span "button" at bounding box center [563, 58] width 10 height 10
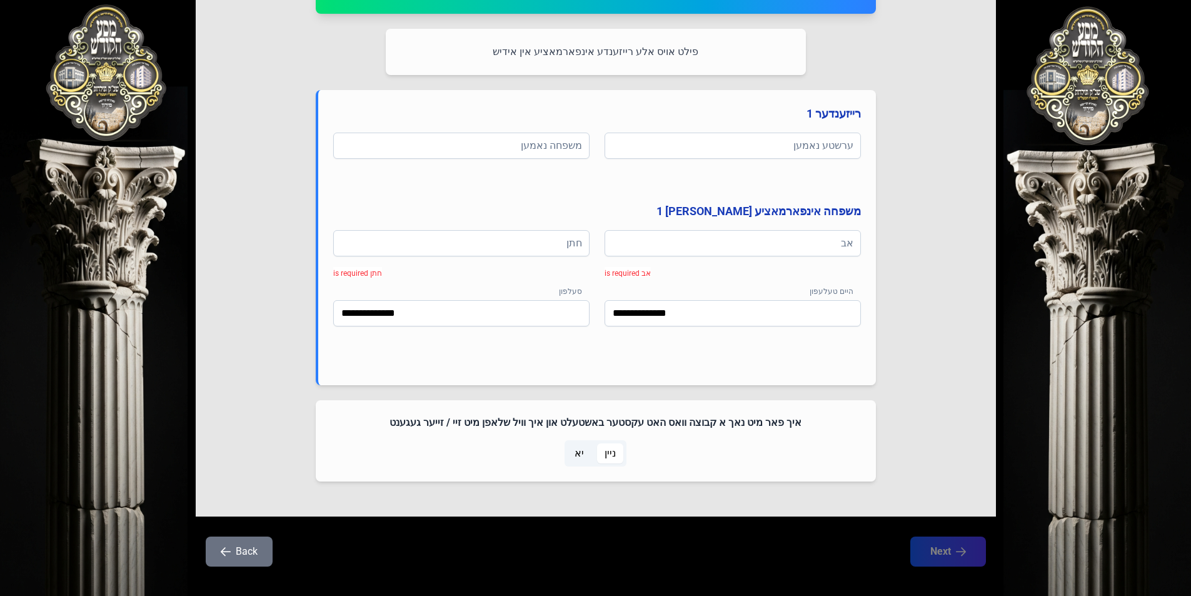
scroll to position [590, 0]
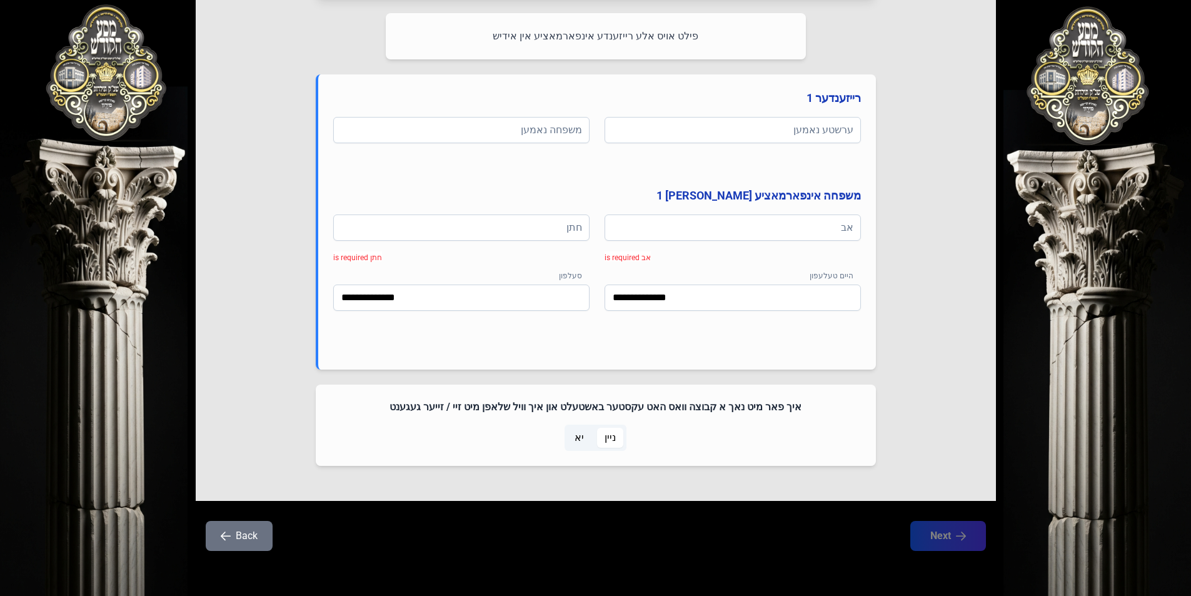
click at [577, 435] on span "יא" at bounding box center [579, 437] width 9 height 15
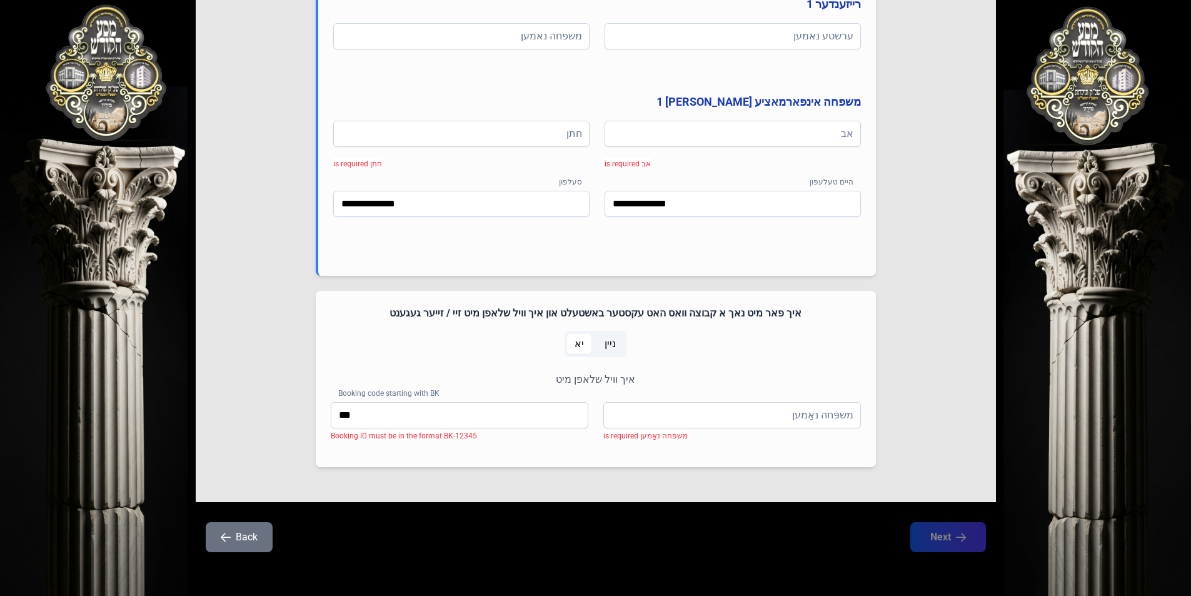
scroll to position [685, 0]
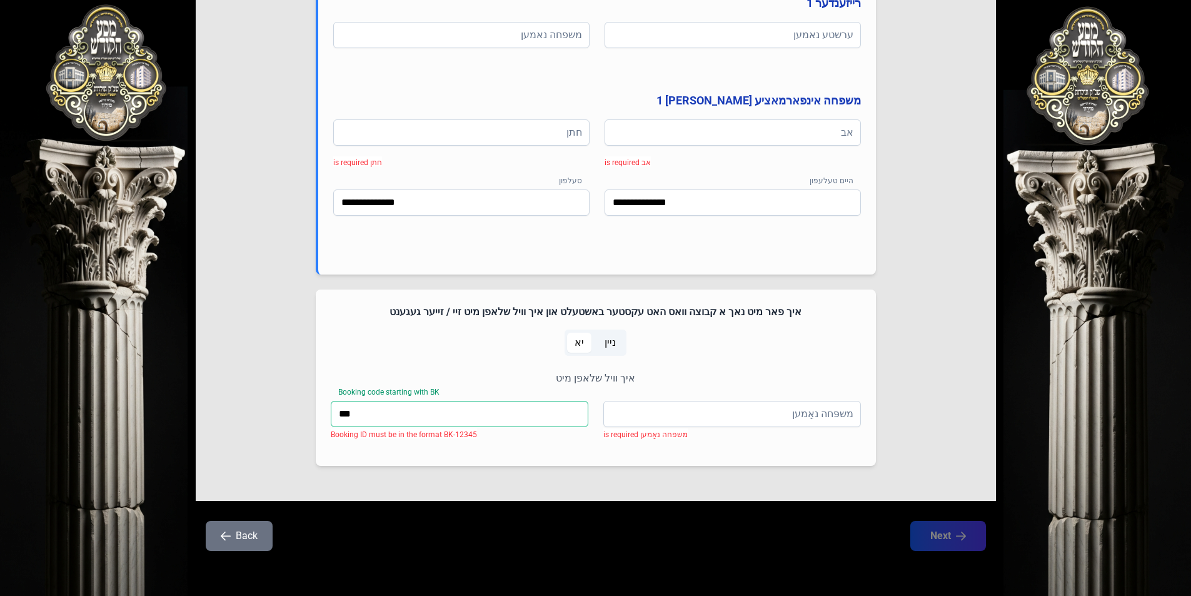
click at [469, 410] on input "***" at bounding box center [460, 414] width 258 height 26
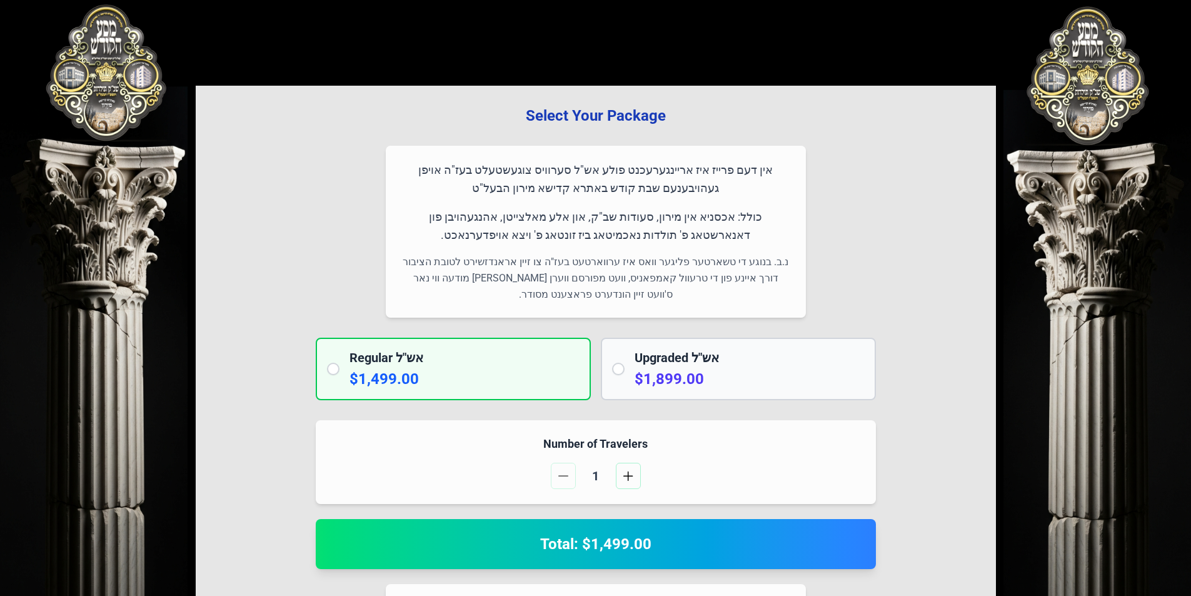
scroll to position [0, 0]
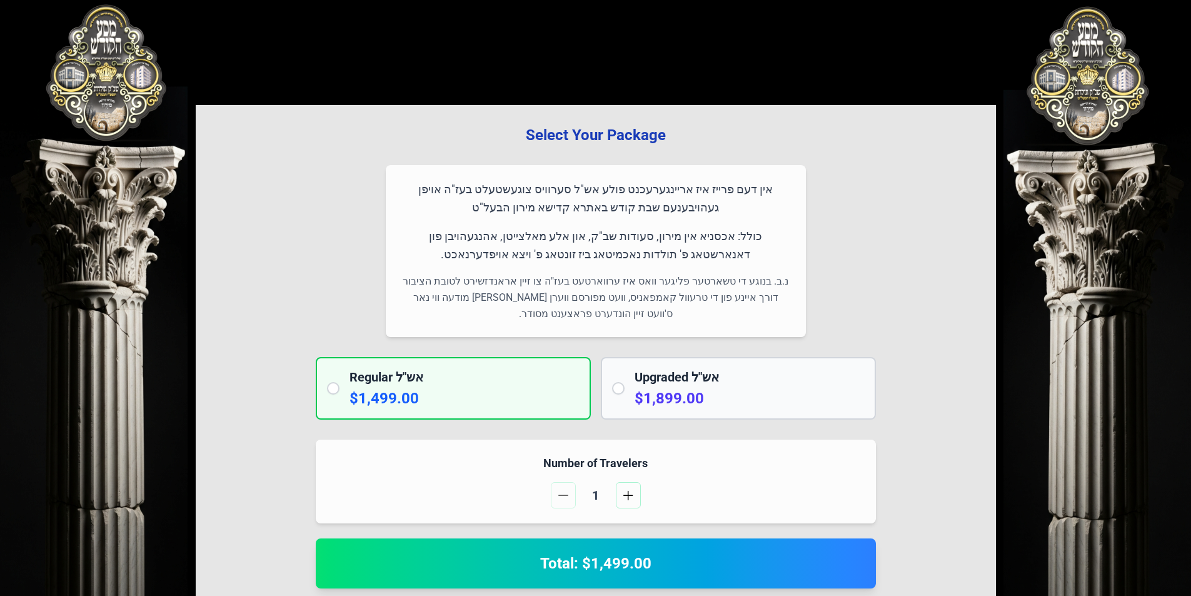
click at [623, 396] on div "Upgraded אש"ל $1,899.00" at bounding box center [738, 388] width 275 height 63
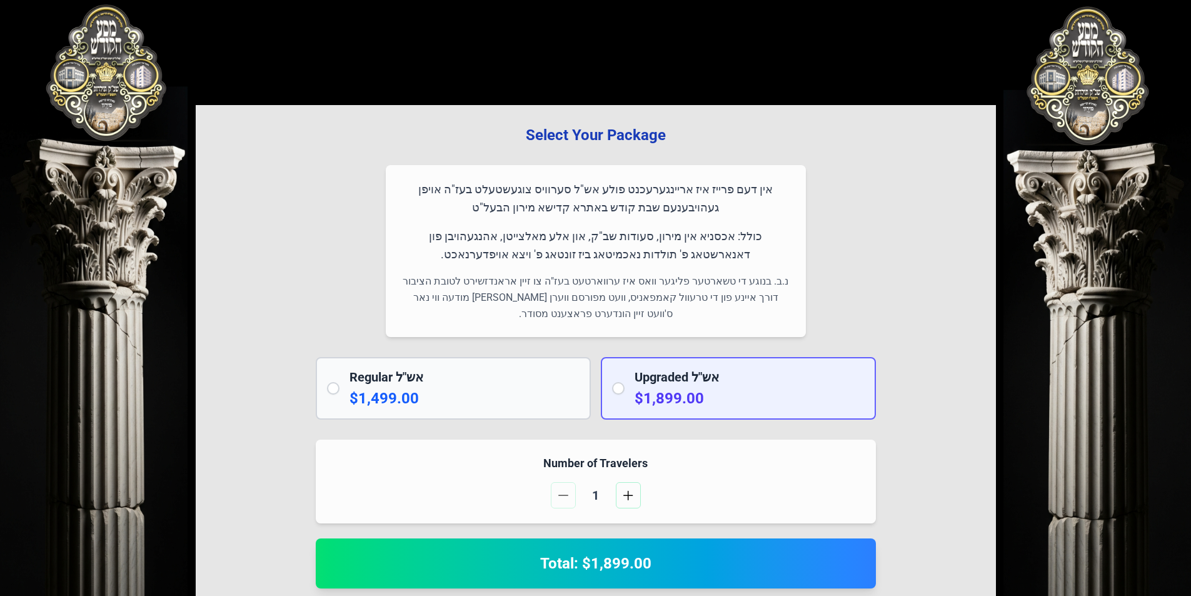
click at [350, 391] on p "$1,499.00" at bounding box center [465, 398] width 230 height 20
